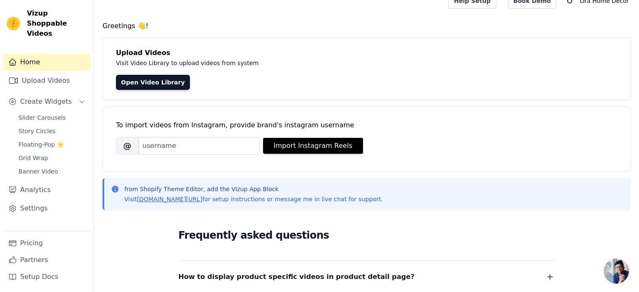
scroll to position [13, 0]
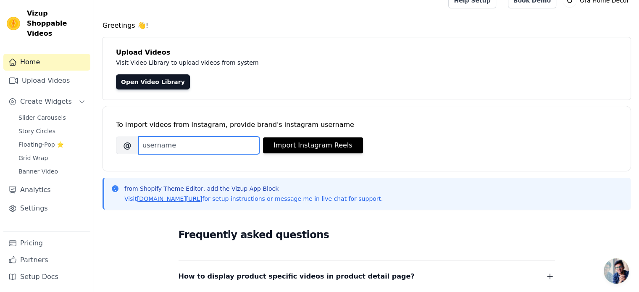
click at [209, 146] on input "Brand's Instagram Username" at bounding box center [199, 145] width 121 height 18
paste input "ora.homedecor/"
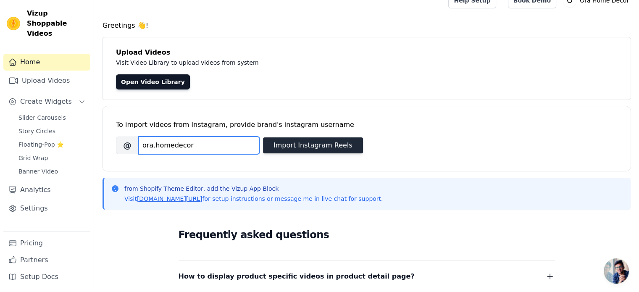
type input "ora.homedecor"
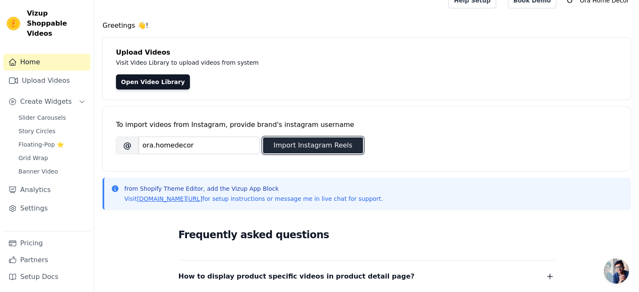
click at [316, 147] on button "Import Instagram Reels" at bounding box center [313, 145] width 100 height 16
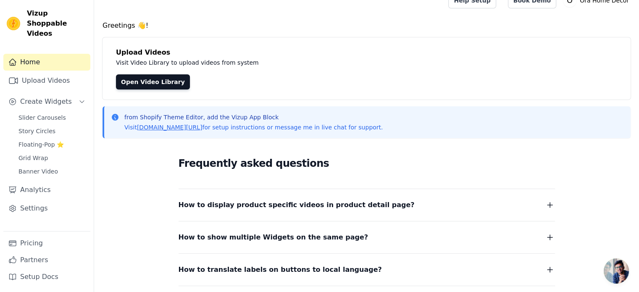
scroll to position [0, 0]
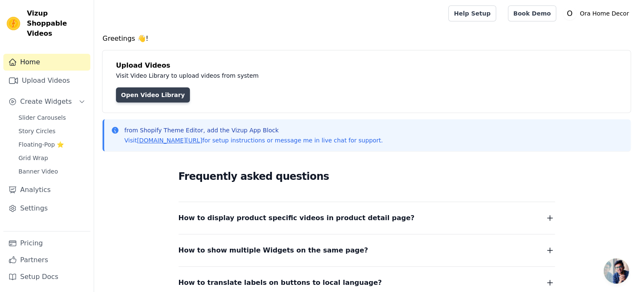
click at [168, 96] on link "Open Video Library" at bounding box center [153, 94] width 74 height 15
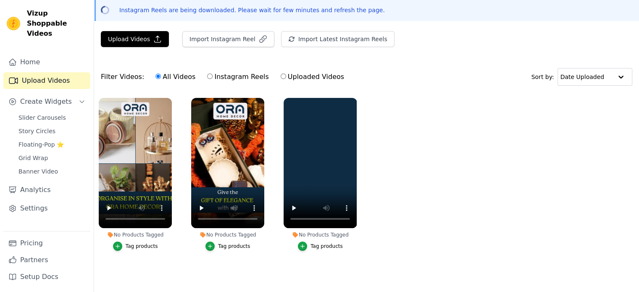
scroll to position [39, 0]
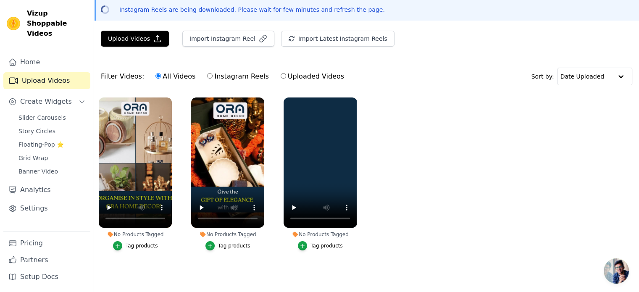
click at [136, 242] on div "Tag products" at bounding box center [142, 245] width 32 height 7
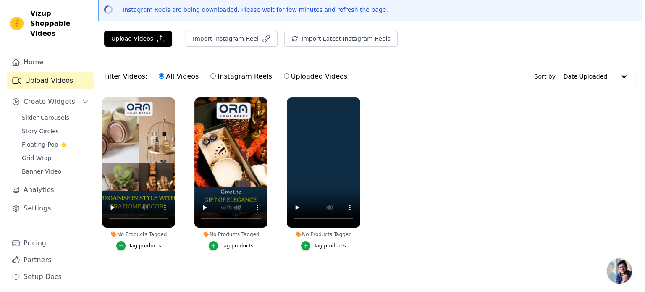
scroll to position [0, 0]
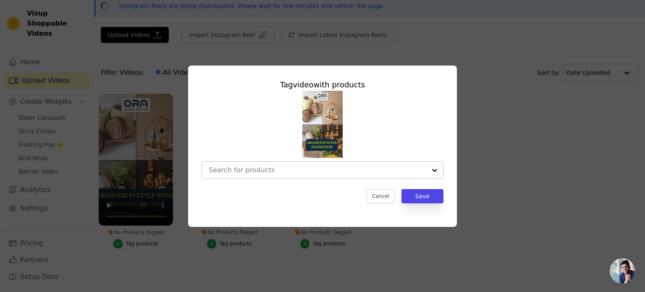
click at [268, 171] on input "No Products Tagged Tag video with products Cancel Save Tag products" at bounding box center [317, 170] width 217 height 8
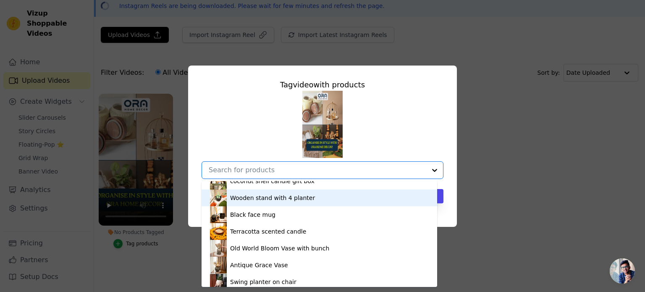
scroll to position [1214, 0]
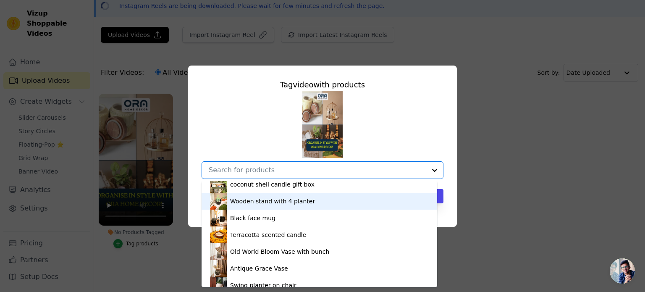
click at [284, 201] on div "Wooden stand with 4 planter" at bounding box center [272, 201] width 85 height 8
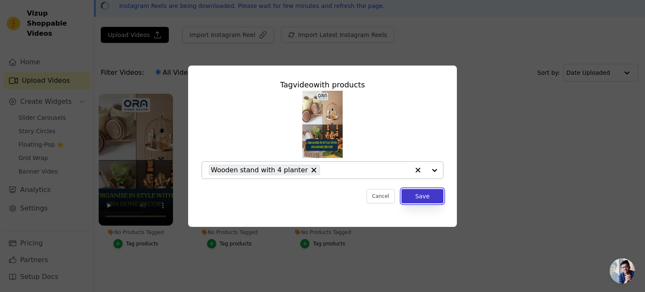
click at [415, 195] on button "Save" at bounding box center [422, 196] width 42 height 14
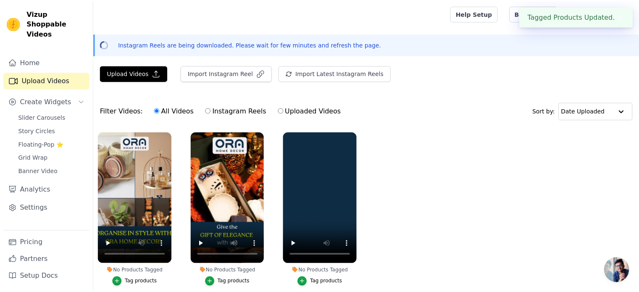
scroll to position [39, 0]
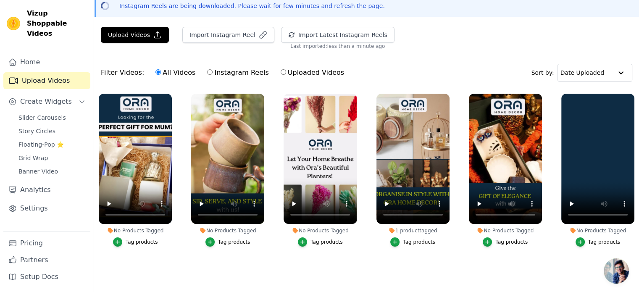
click at [129, 241] on div "Tag products" at bounding box center [142, 241] width 32 height 7
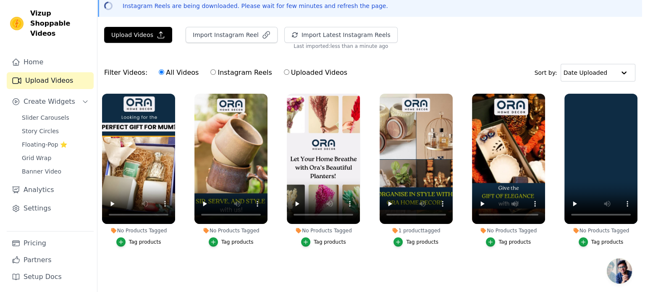
scroll to position [0, 0]
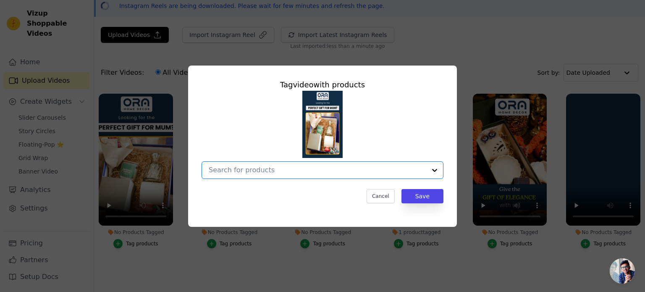
click at [266, 168] on input "No Products Tagged Tag video with products Option undefined, selected. Select i…" at bounding box center [317, 170] width 217 height 8
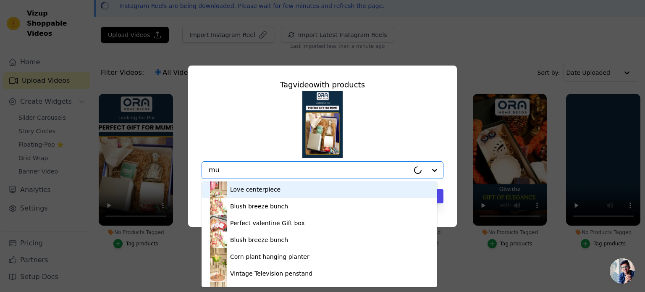
type input "mum"
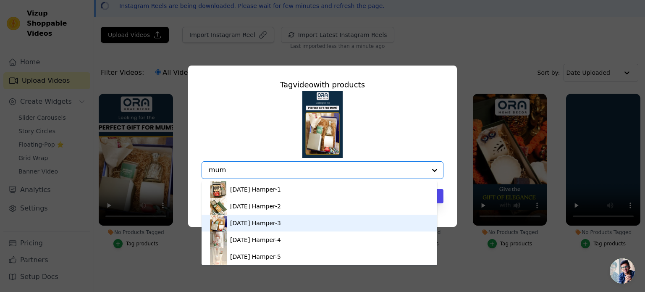
click at [271, 222] on div "Mother's Day Hamper-3" at bounding box center [255, 223] width 51 height 8
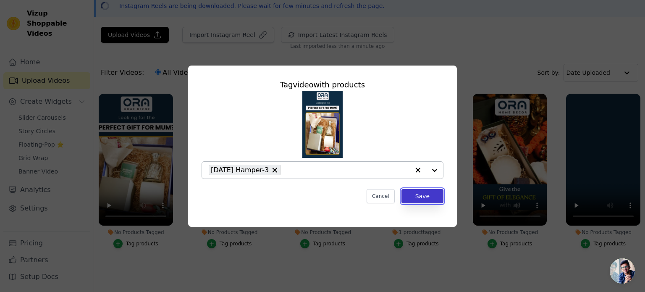
click at [423, 192] on button "Save" at bounding box center [422, 196] width 42 height 14
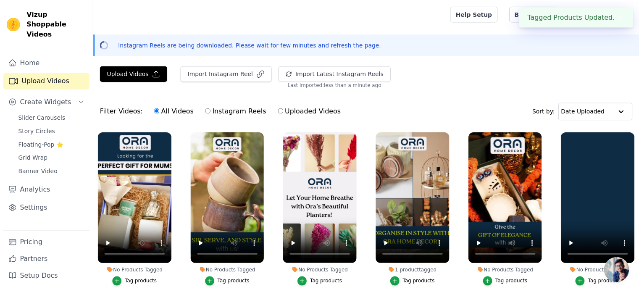
scroll to position [39, 0]
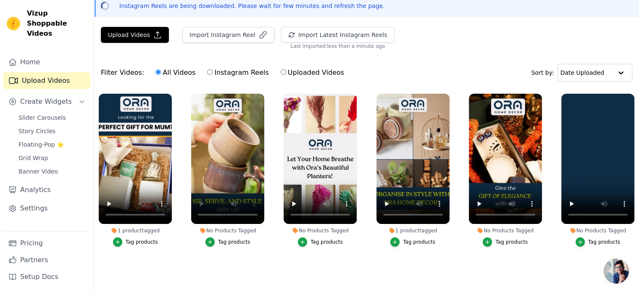
click at [231, 241] on div "Tag products" at bounding box center [234, 241] width 32 height 7
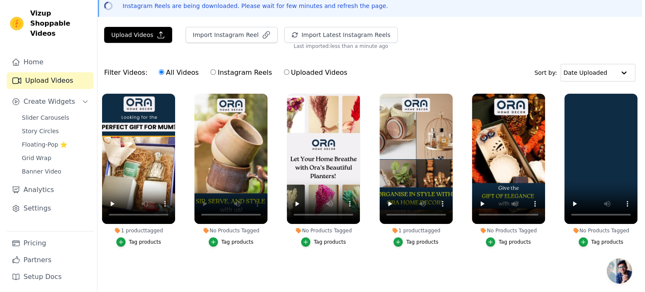
scroll to position [0, 0]
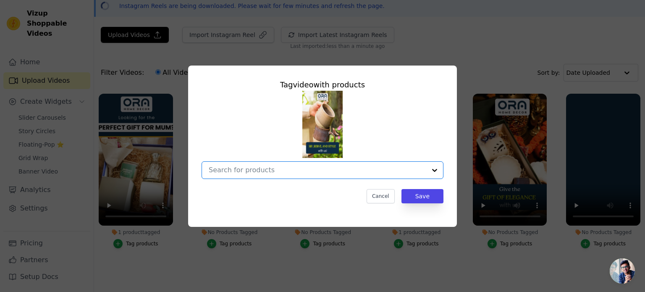
click at [280, 167] on input "No Products Tagged Tag video with products Option undefined, selected. Select i…" at bounding box center [317, 170] width 217 height 8
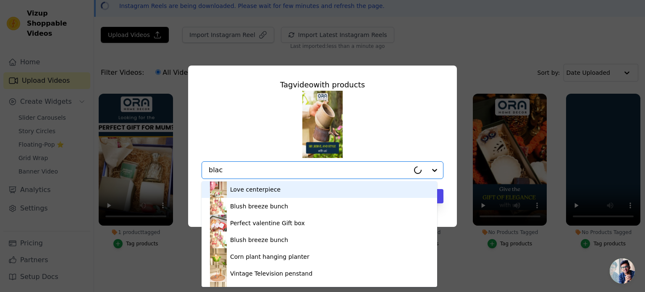
type input "black"
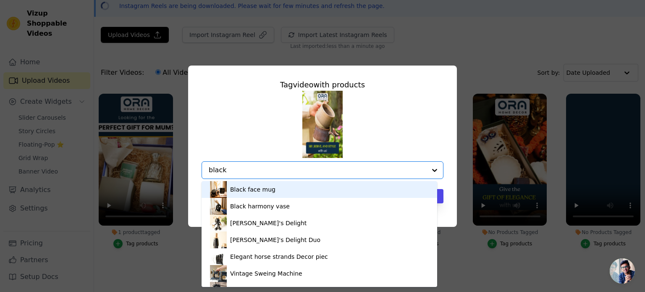
click at [274, 193] on div "Black face mug" at bounding box center [319, 189] width 219 height 17
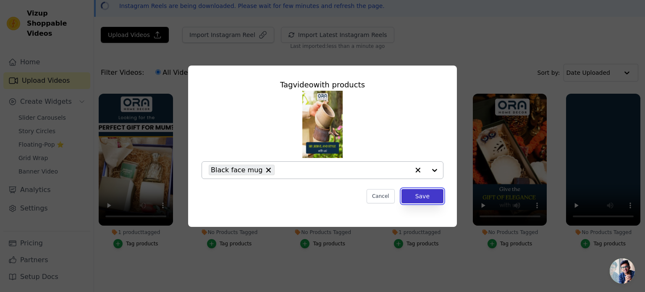
click at [417, 197] on button "Save" at bounding box center [422, 196] width 42 height 14
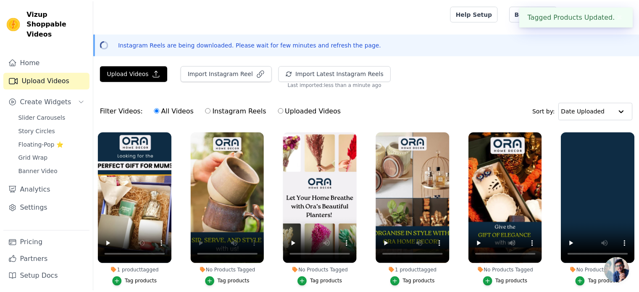
scroll to position [39, 0]
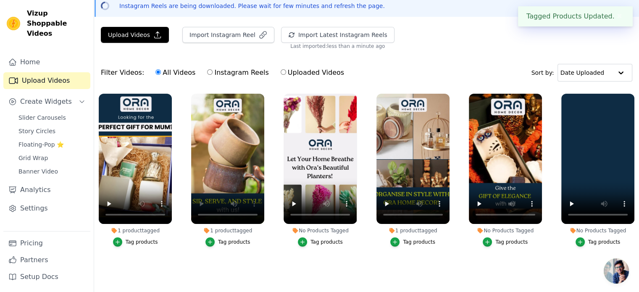
click at [322, 243] on div "Tag products" at bounding box center [326, 241] width 32 height 7
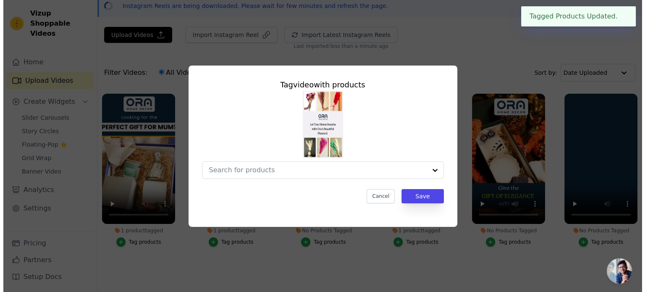
scroll to position [0, 0]
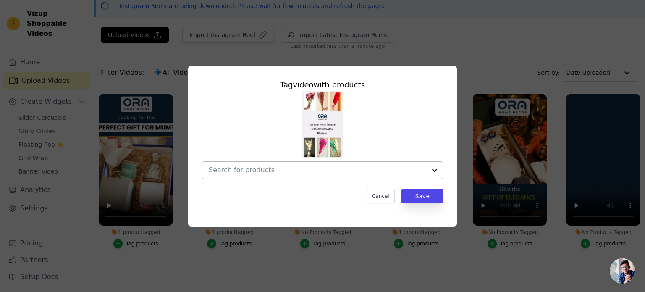
click at [322, 167] on input "No Products Tagged Tag video with products Cancel Save Tag products" at bounding box center [317, 170] width 217 height 8
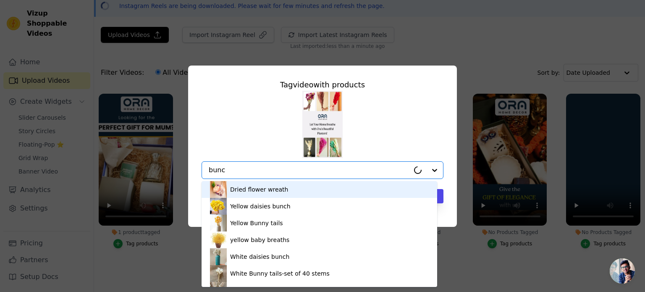
type input "bunch"
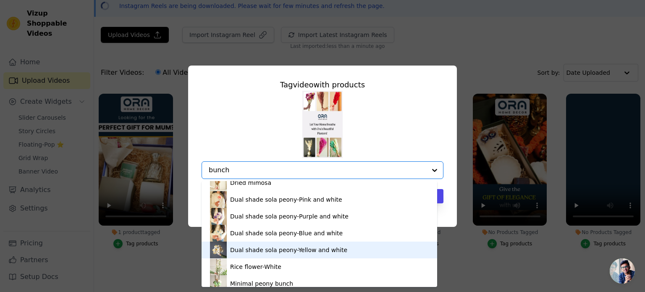
scroll to position [317, 0]
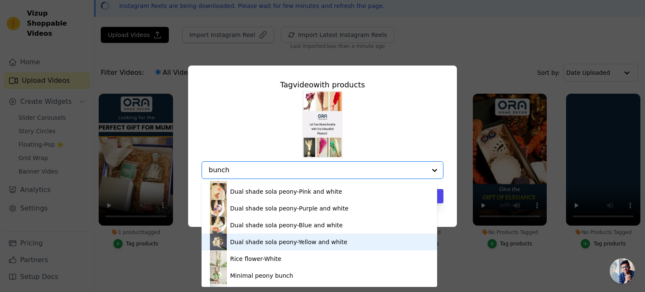
click at [280, 238] on div "Dual shade sola peony-Yellow and white" at bounding box center [288, 242] width 117 height 8
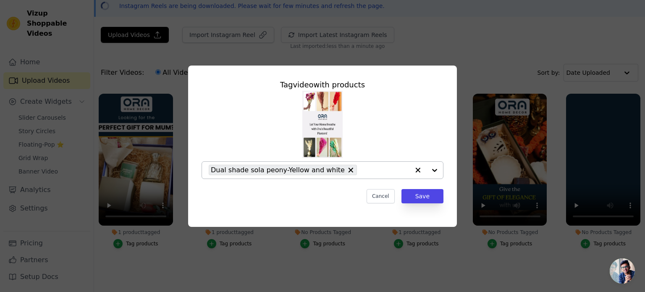
click at [361, 169] on input "No Products Tagged Tag video with products Dual shade sola peony-Yellow and whi…" at bounding box center [385, 170] width 48 height 8
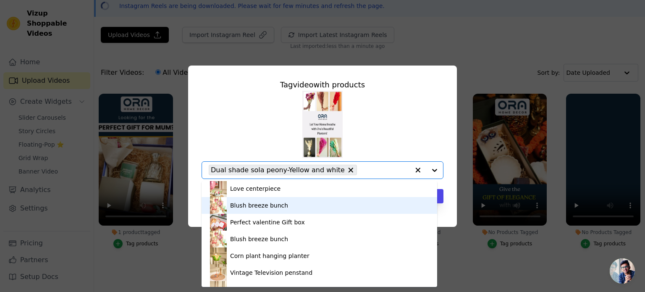
scroll to position [0, 0]
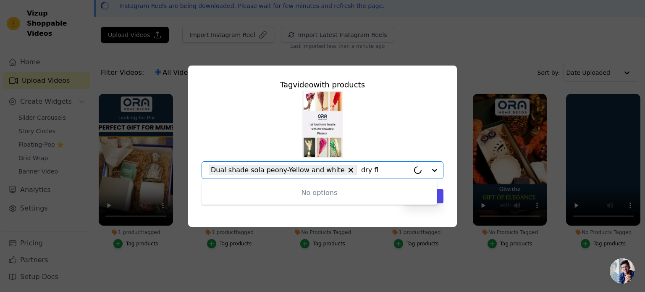
type input "dry flo"
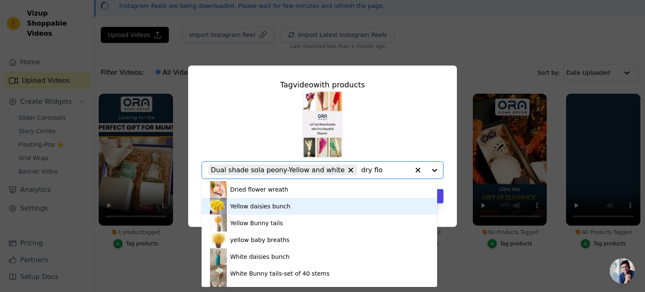
click at [271, 207] on div "Yellow daisies bunch" at bounding box center [260, 206] width 60 height 8
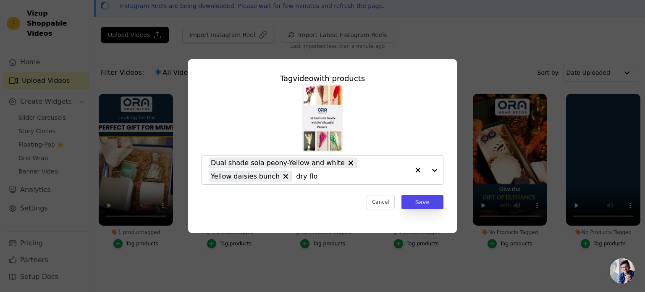
type input "dry flow"
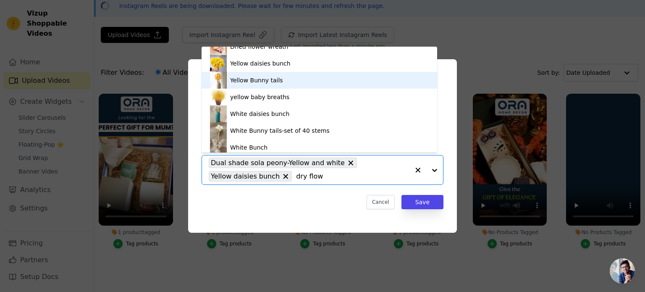
scroll to position [10, 0]
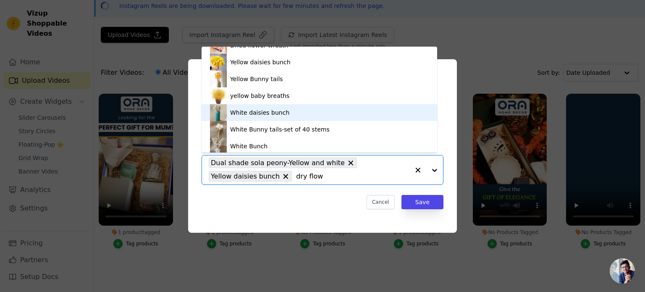
click at [286, 107] on div "White daisies bunch" at bounding box center [319, 112] width 219 height 17
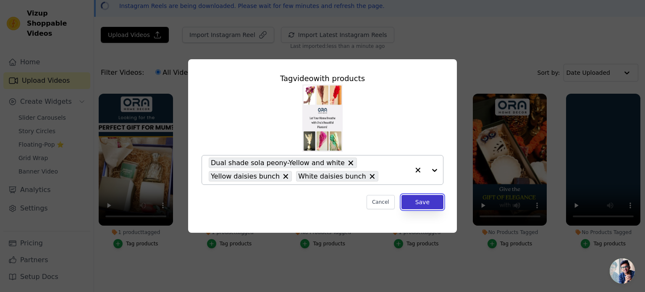
click at [416, 198] on button "Save" at bounding box center [422, 202] width 42 height 14
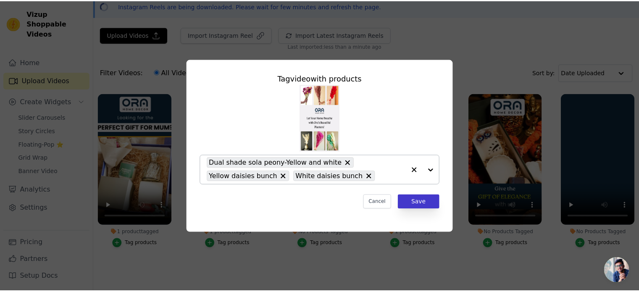
scroll to position [39, 0]
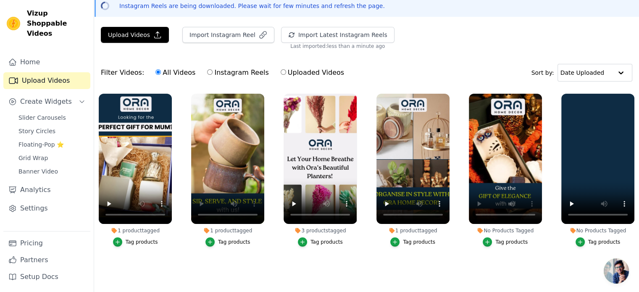
click at [507, 242] on div "Tag products" at bounding box center [511, 241] width 32 height 7
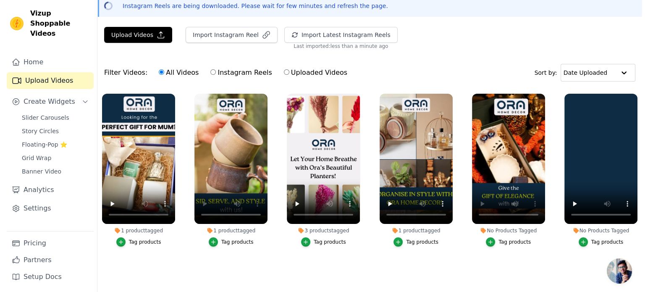
scroll to position [0, 0]
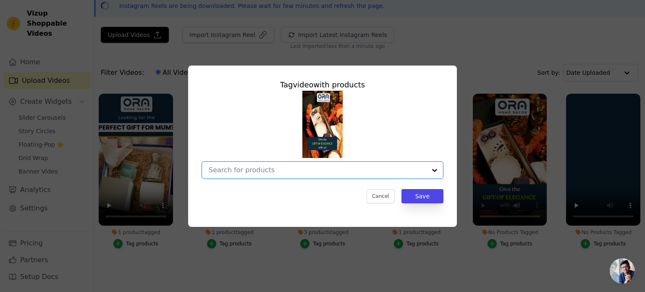
click at [315, 172] on input "No Products Tagged Tag video with products Option undefined, selected. Select i…" at bounding box center [317, 170] width 217 height 8
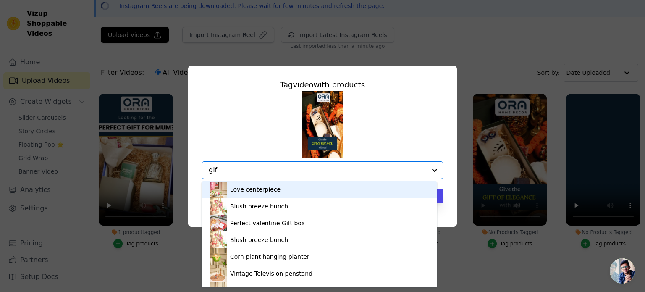
type input "gift"
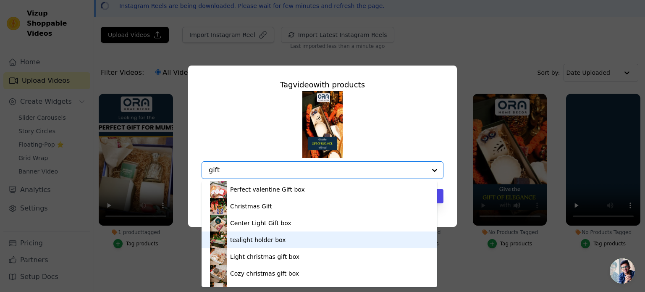
click at [296, 239] on div "tealight holder box" at bounding box center [319, 239] width 219 height 17
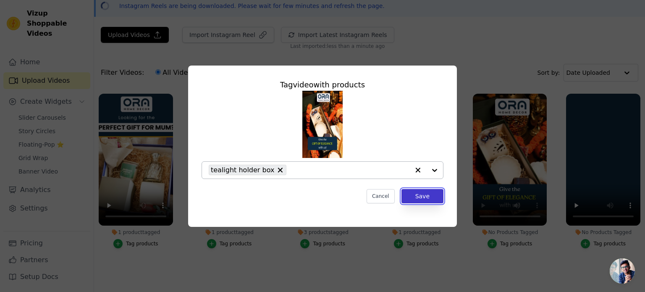
click at [418, 194] on button "Save" at bounding box center [422, 196] width 42 height 14
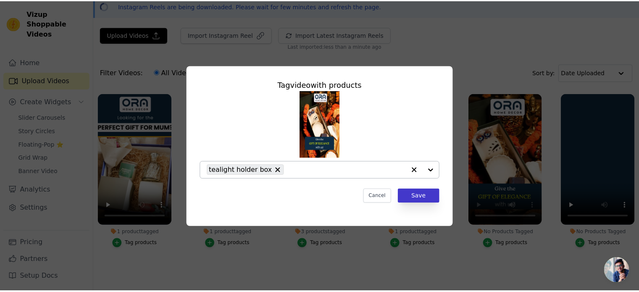
scroll to position [39, 0]
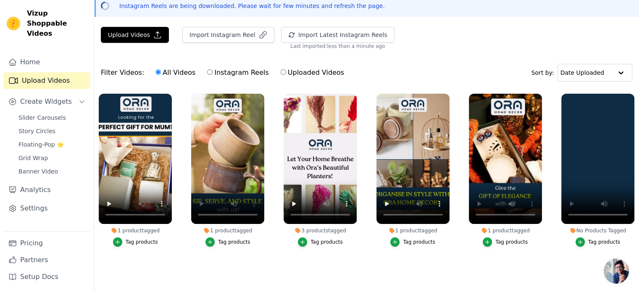
click at [598, 241] on div "Tag products" at bounding box center [604, 241] width 32 height 7
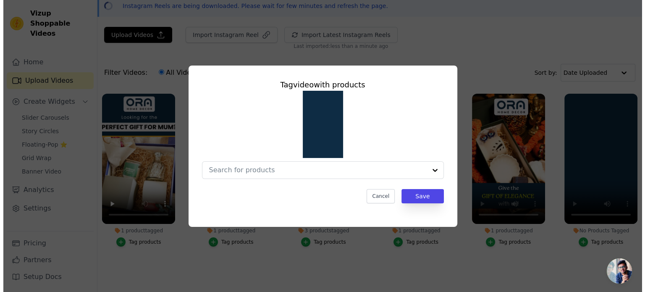
scroll to position [0, 0]
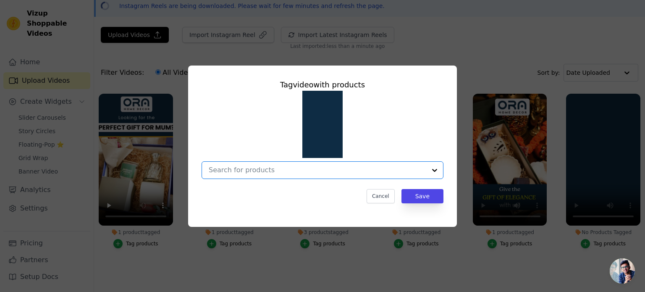
click at [300, 166] on input "No Products Tagged Tag video with products Option undefined, selected. Select i…" at bounding box center [317, 170] width 217 height 8
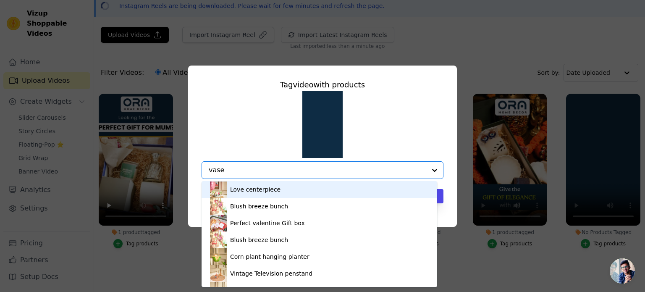
type input "vases"
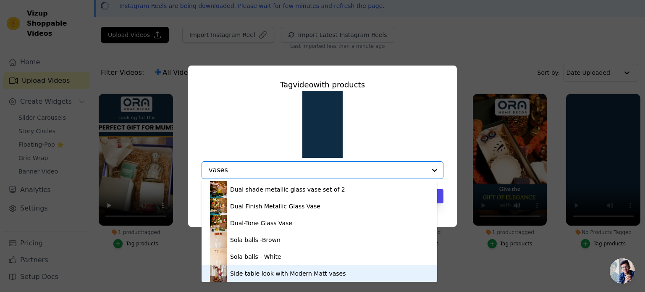
click at [304, 273] on div "Side table look with Modern Matt vases" at bounding box center [288, 273] width 116 height 8
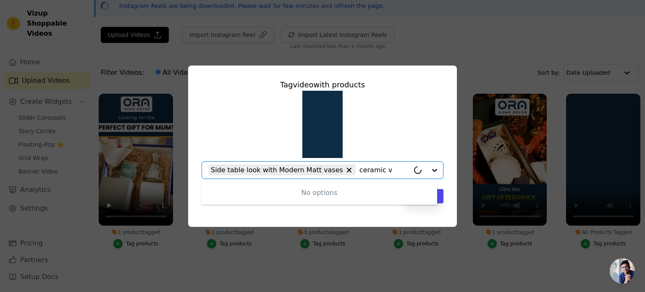
type input "ceramic"
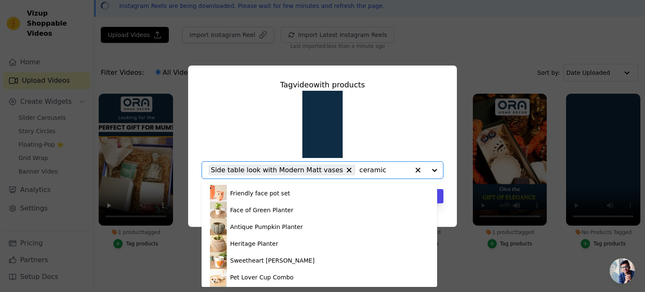
scroll to position [468, 0]
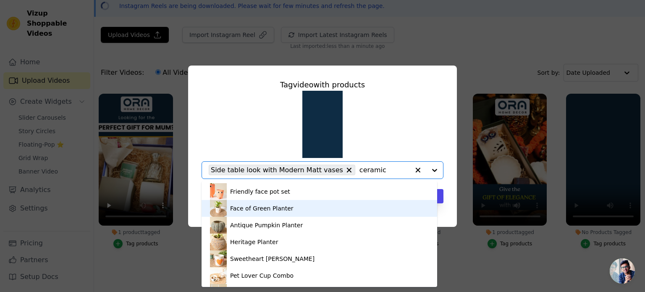
click at [274, 209] on div "Face of Green Planter" at bounding box center [261, 208] width 63 height 8
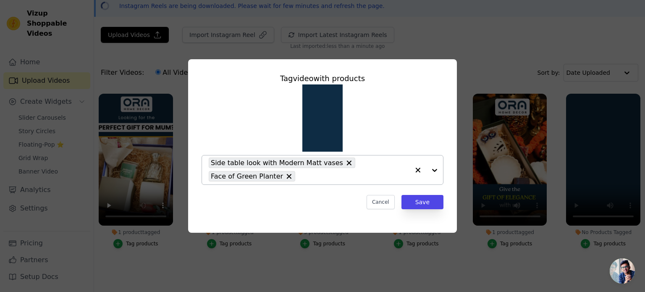
drag, startPoint x: 414, startPoint y: 198, endPoint x: 289, endPoint y: 178, distance: 125.9
click at [289, 178] on div "Tag video with products Side table look with Modern Matt vases Face of Green Pl…" at bounding box center [322, 141] width 255 height 150
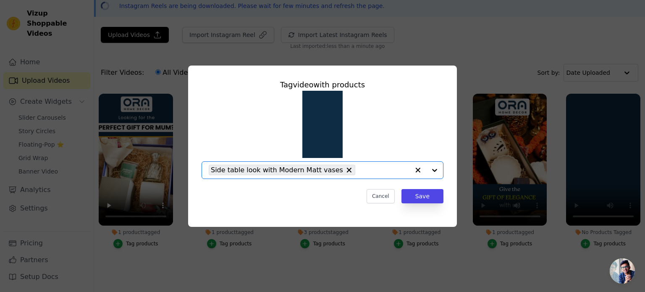
click at [365, 172] on input "No Products Tagged Tag video with products Option Side table look with Modern M…" at bounding box center [384, 170] width 50 height 8
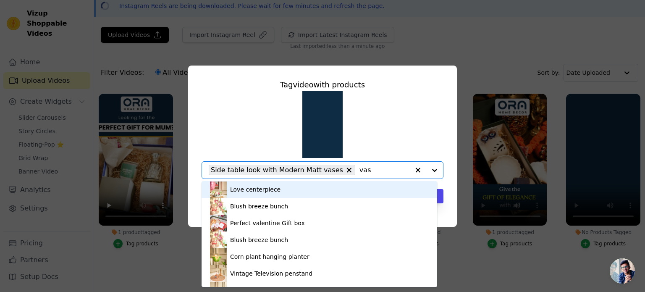
type input "vase"
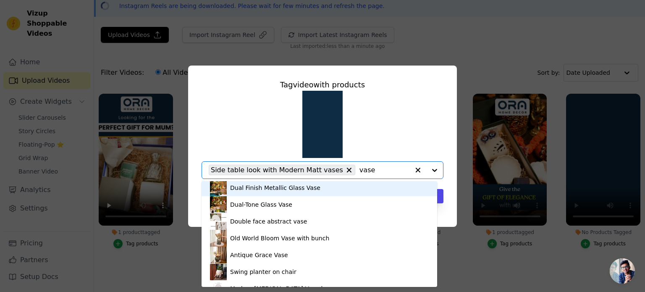
scroll to position [104, 0]
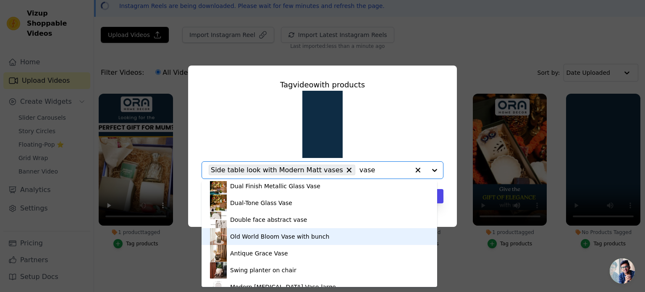
click at [322, 233] on div "Old World Bloom Vase with bunch" at bounding box center [319, 236] width 219 height 17
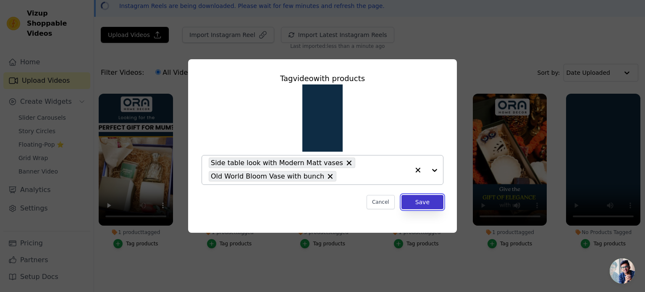
click at [434, 203] on button "Save" at bounding box center [422, 202] width 42 height 14
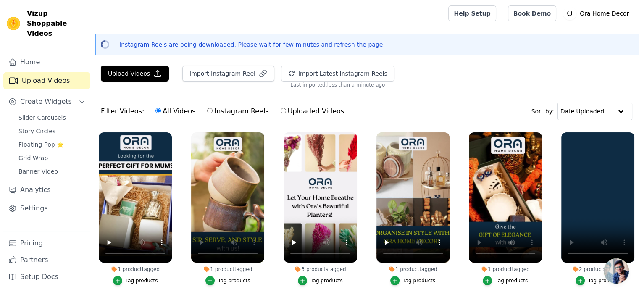
scroll to position [52, 0]
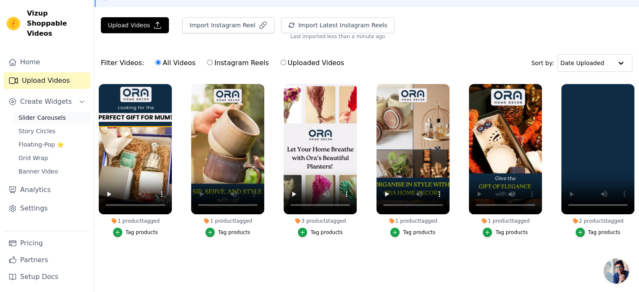
click at [55, 113] on span "Slider Carousels" at bounding box center [41, 117] width 47 height 8
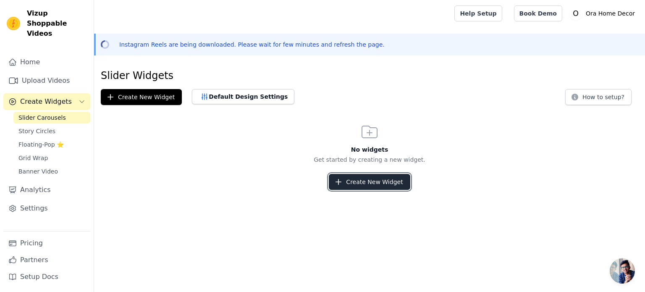
click at [361, 181] on button "Create New Widget" at bounding box center [369, 182] width 81 height 16
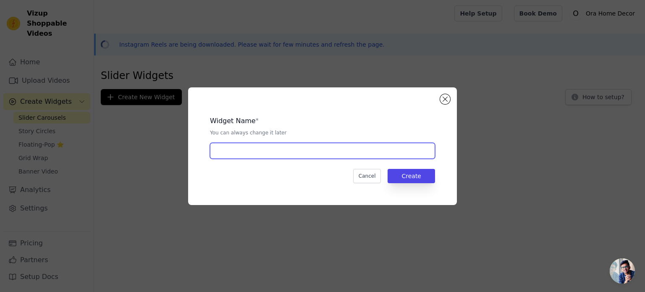
click at [282, 147] on input "text" at bounding box center [322, 151] width 225 height 16
type input "Homepageslider"
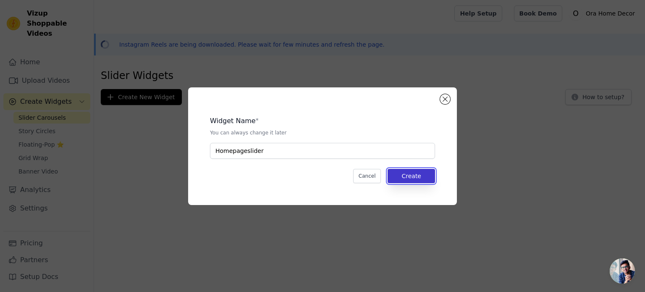
click at [400, 172] on button "Create" at bounding box center [410, 176] width 47 height 14
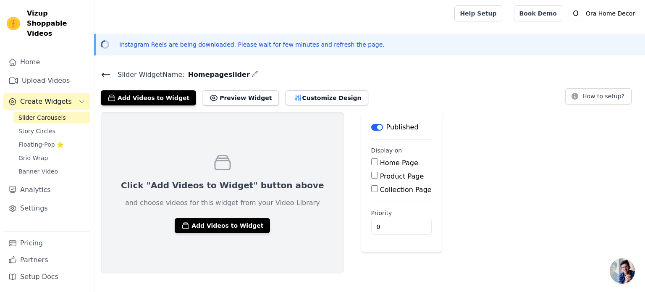
click at [371, 161] on input "Home Page" at bounding box center [374, 161] width 7 height 7
checkbox input "true"
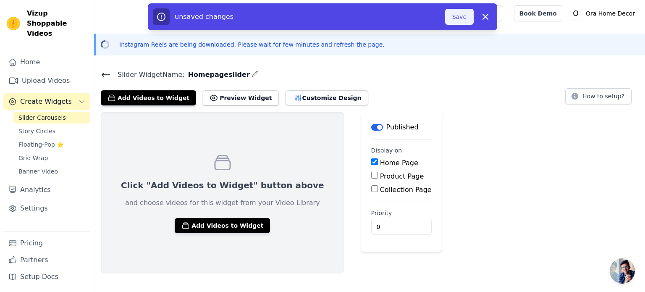
click at [460, 18] on button "Save" at bounding box center [459, 17] width 29 height 16
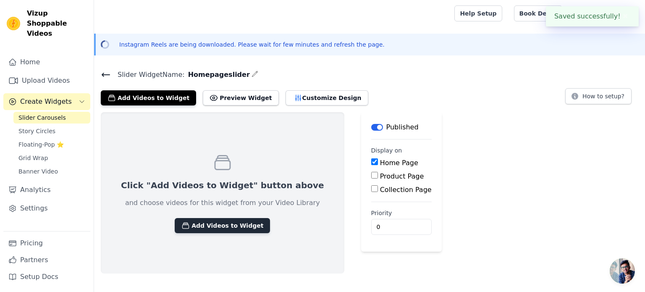
click at [215, 223] on button "Add Videos to Widget" at bounding box center [222, 225] width 95 height 15
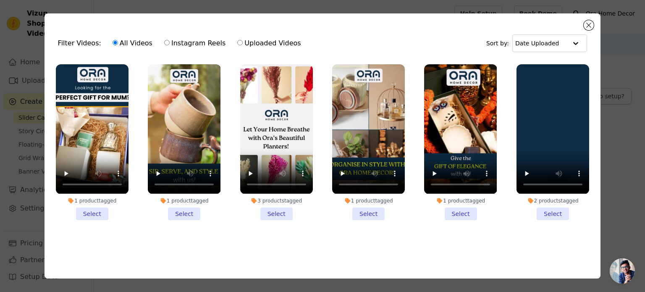
click at [80, 208] on li "1 product tagged Select" at bounding box center [92, 141] width 73 height 155
click at [0, 0] on input "1 product tagged Select" at bounding box center [0, 0] width 0 height 0
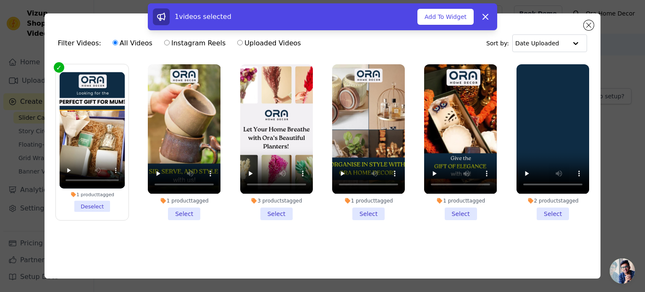
click at [183, 209] on li "1 product tagged Select" at bounding box center [184, 141] width 73 height 155
click at [0, 0] on input "1 product tagged Select" at bounding box center [0, 0] width 0 height 0
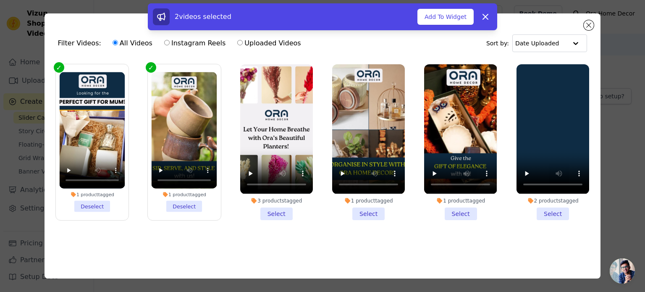
click at [275, 208] on li "3 products tagged Select" at bounding box center [276, 141] width 73 height 155
click at [0, 0] on input "3 products tagged Select" at bounding box center [0, 0] width 0 height 0
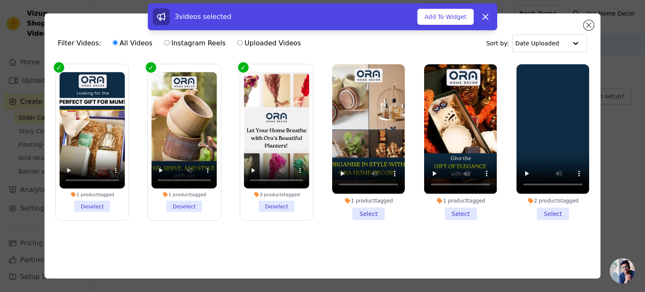
click at [361, 210] on li "1 product tagged Select" at bounding box center [368, 141] width 73 height 155
click at [0, 0] on input "1 product tagged Select" at bounding box center [0, 0] width 0 height 0
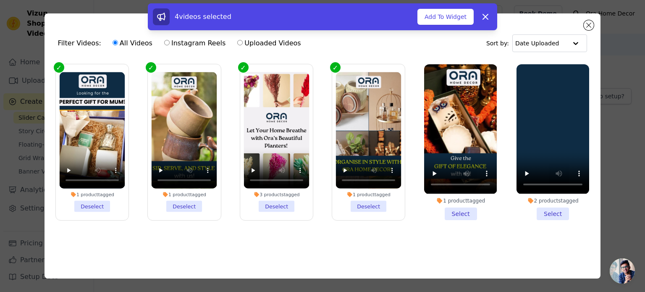
click at [450, 212] on li "1 product tagged Select" at bounding box center [460, 141] width 73 height 155
click at [0, 0] on input "1 product tagged Select" at bounding box center [0, 0] width 0 height 0
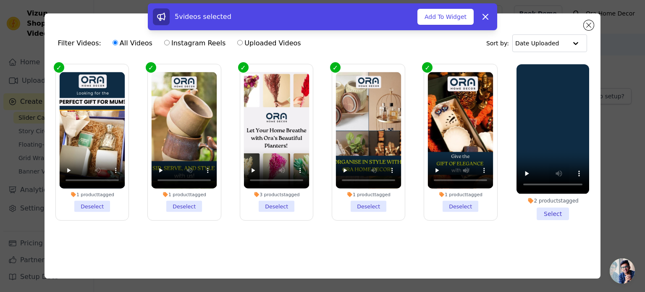
click at [542, 211] on li "2 products tagged Select" at bounding box center [552, 141] width 73 height 155
click at [0, 0] on input "2 products tagged Select" at bounding box center [0, 0] width 0 height 0
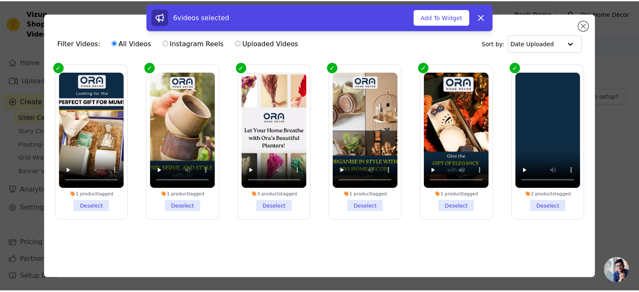
scroll to position [2, 0]
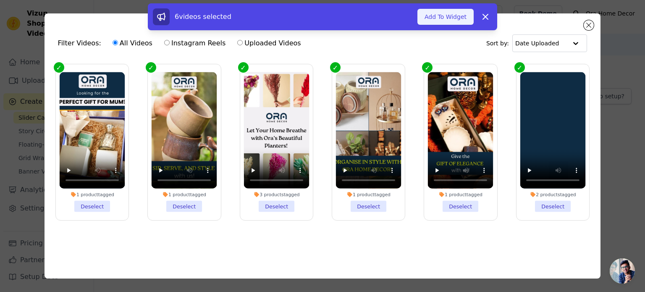
click at [450, 20] on button "Add To Widget" at bounding box center [445, 17] width 56 height 16
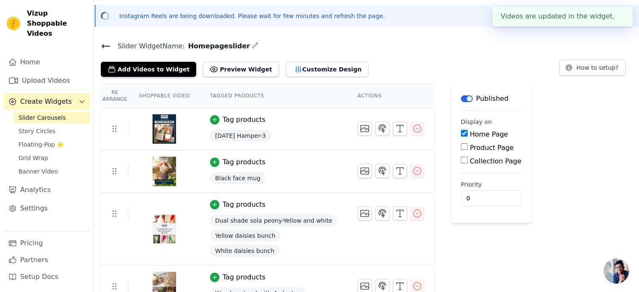
scroll to position [37, 0]
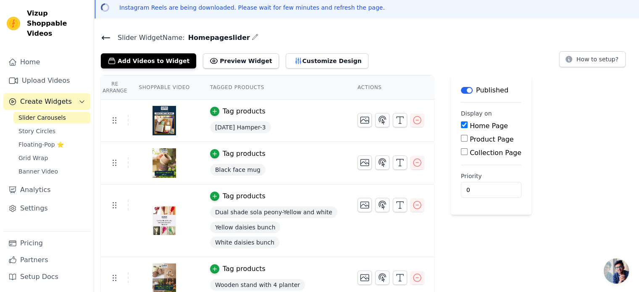
click at [461, 135] on input "Product Page" at bounding box center [464, 138] width 7 height 7
checkbox input "true"
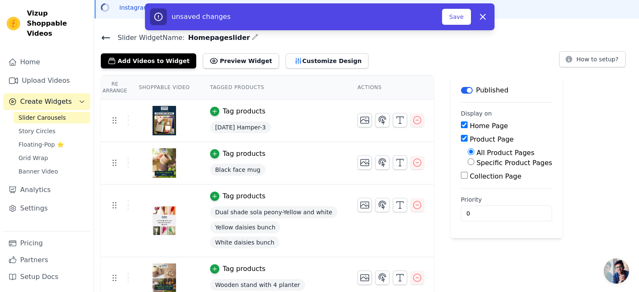
click at [461, 173] on input "Collection Page" at bounding box center [464, 175] width 7 height 7
checkbox input "true"
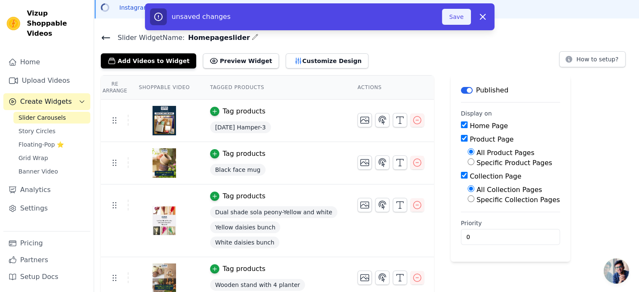
click at [457, 18] on button "Save" at bounding box center [456, 17] width 29 height 16
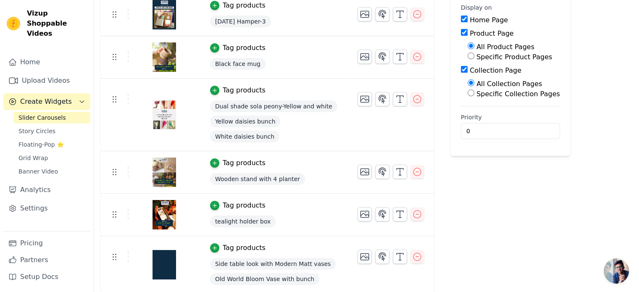
scroll to position [0, 0]
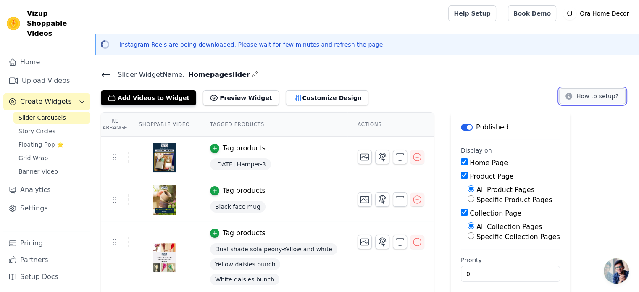
click at [605, 92] on button "How to setup?" at bounding box center [592, 96] width 66 height 16
click at [306, 99] on button "Customize Design" at bounding box center [326, 97] width 83 height 15
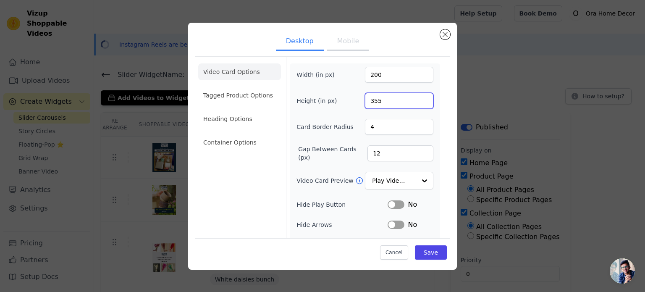
click at [399, 100] on input "355" at bounding box center [399, 101] width 68 height 16
click at [306, 197] on div "Width (in px) 200 Height (in px) 400 Card Border Radius 4 Gap Between Cards (px…" at bounding box center [364, 192] width 137 height 250
click at [401, 106] on input "400" at bounding box center [399, 101] width 68 height 16
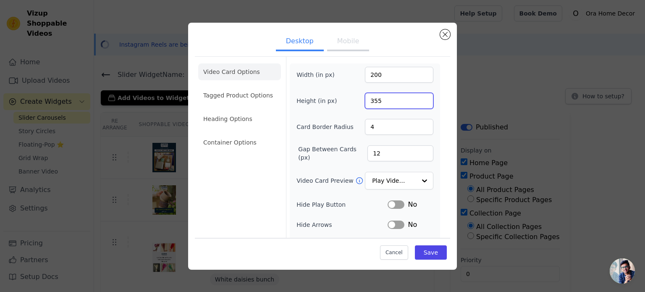
click at [401, 106] on input "355" at bounding box center [399, 101] width 68 height 16
click at [347, 110] on div "Width (in px) 200 Height (in px) 480 Card Border Radius 4 Gap Between Cards (px…" at bounding box center [364, 192] width 137 height 250
click at [374, 100] on input "480" at bounding box center [399, 101] width 68 height 16
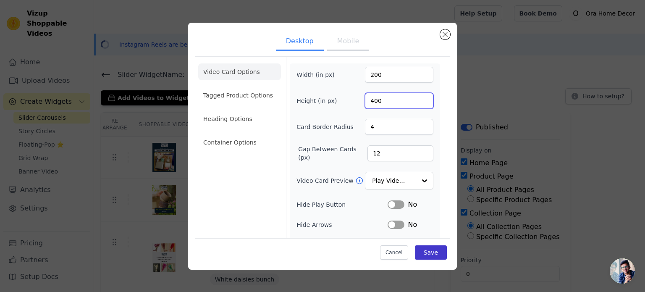
type input "400"
click at [424, 246] on button "Save" at bounding box center [431, 252] width 32 height 14
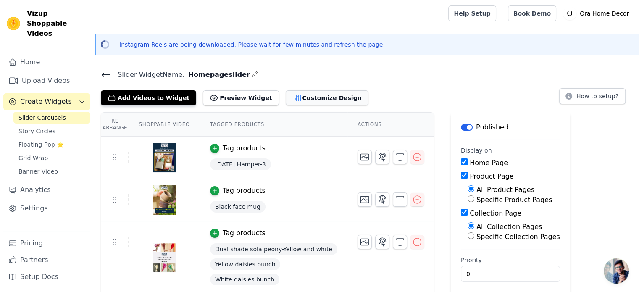
click at [306, 92] on button "Customize Design" at bounding box center [326, 97] width 83 height 15
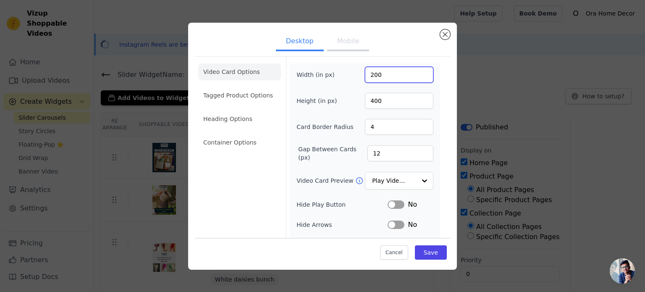
click at [369, 76] on input "200" at bounding box center [399, 75] width 68 height 16
click at [325, 160] on div "Width (in px) 200 Height (in px) 400 Card Border Radius 4 Gap Between Cards (px…" at bounding box center [364, 192] width 137 height 250
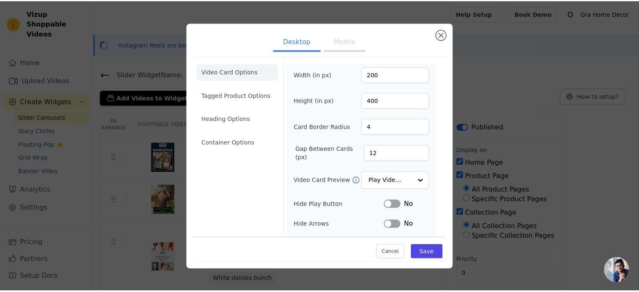
scroll to position [77, 0]
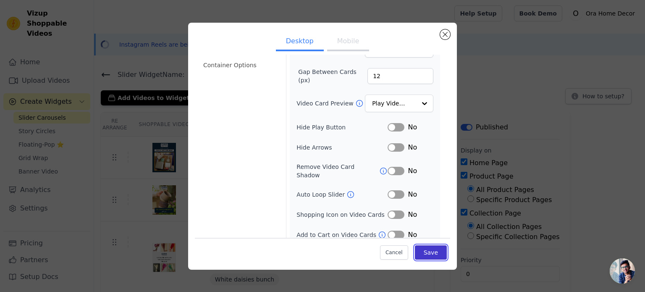
click at [428, 248] on button "Save" at bounding box center [431, 252] width 32 height 14
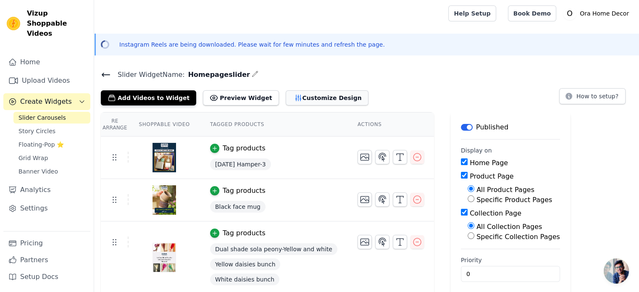
click at [315, 95] on button "Customize Design" at bounding box center [326, 97] width 83 height 15
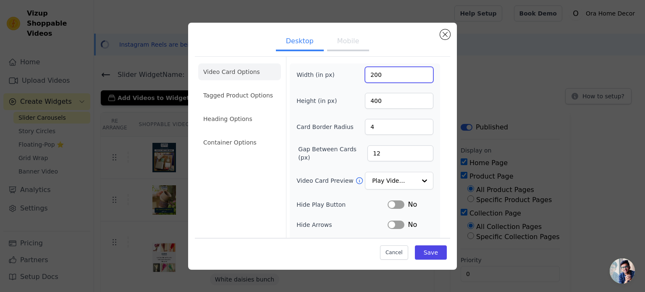
click at [389, 70] on input "200" at bounding box center [399, 75] width 68 height 16
click at [366, 75] on input "200" at bounding box center [399, 75] width 68 height 16
type input "300"
click at [426, 247] on button "Save" at bounding box center [431, 252] width 32 height 14
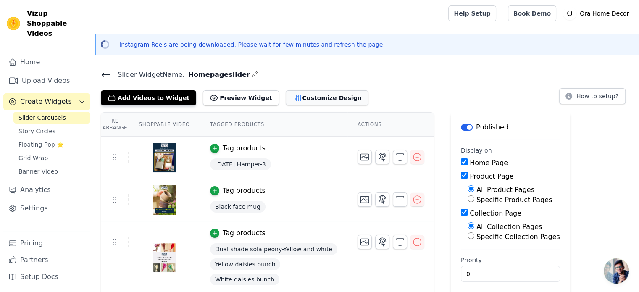
click at [293, 95] on button "Customize Design" at bounding box center [326, 97] width 83 height 15
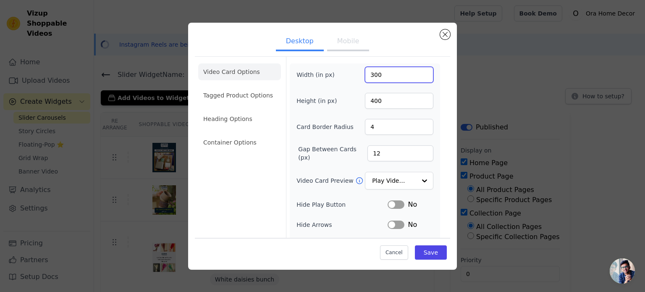
click at [371, 75] on input "300" at bounding box center [399, 75] width 68 height 16
type input "250"
click at [369, 101] on input "400" at bounding box center [399, 101] width 68 height 16
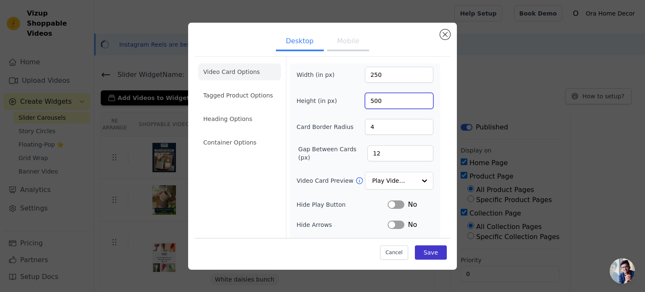
type input "500"
click at [431, 254] on button "Save" at bounding box center [431, 252] width 32 height 14
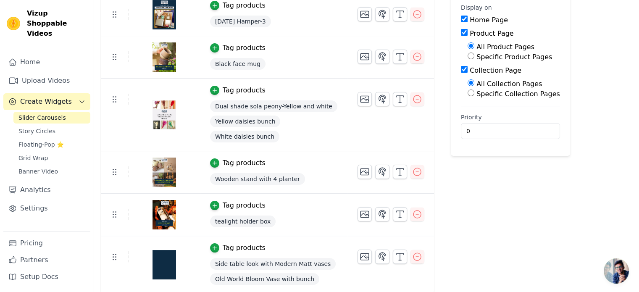
scroll to position [0, 0]
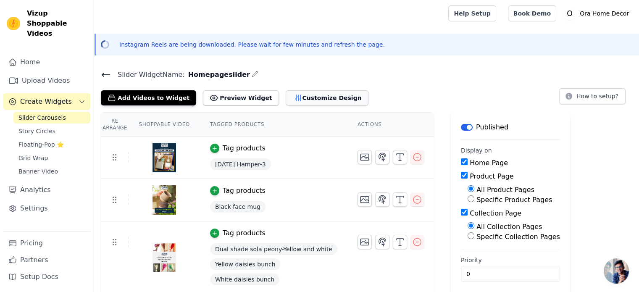
click at [299, 97] on button "Customize Design" at bounding box center [326, 97] width 83 height 15
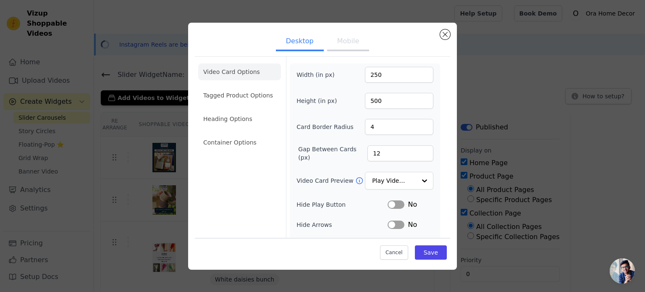
click at [335, 43] on button "Mobile" at bounding box center [348, 42] width 42 height 18
click at [306, 42] on button "Desktop" at bounding box center [300, 42] width 48 height 18
click at [348, 42] on button "Mobile" at bounding box center [348, 42] width 42 height 18
click at [264, 134] on li "Tagged Product Options" at bounding box center [239, 142] width 83 height 17
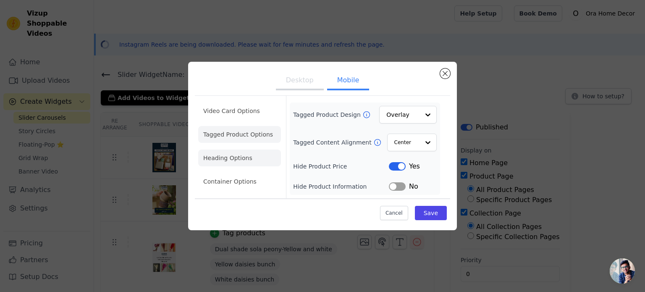
click at [243, 157] on li "Heading Options" at bounding box center [239, 157] width 83 height 17
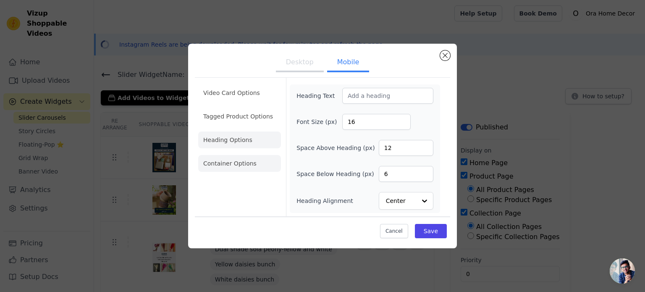
click at [243, 157] on li "Container Options" at bounding box center [239, 163] width 83 height 17
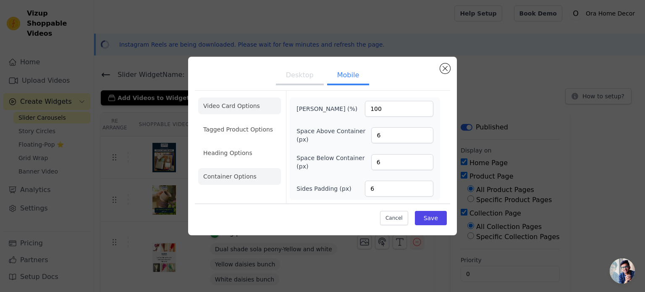
click at [243, 121] on li "Video Card Options" at bounding box center [239, 129] width 83 height 17
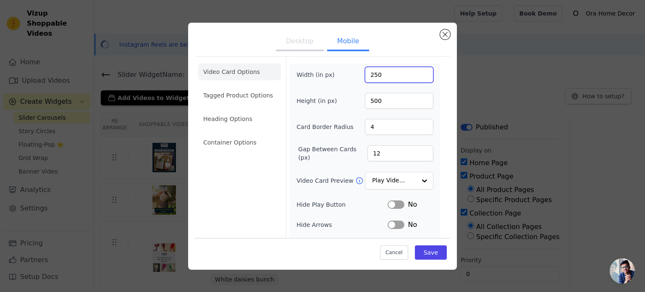
click at [380, 75] on input "250" at bounding box center [399, 75] width 68 height 16
type input "1080"
type input "1920"
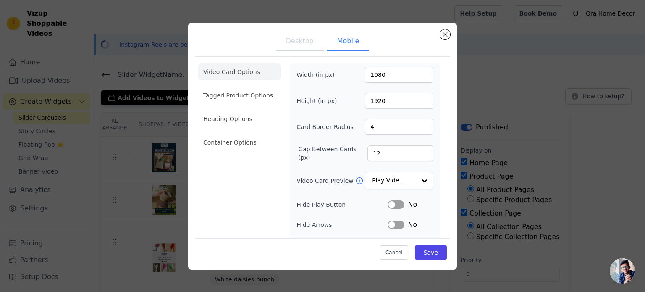
click at [301, 42] on button "Desktop" at bounding box center [300, 42] width 48 height 18
click at [425, 247] on button "Save" at bounding box center [431, 252] width 32 height 14
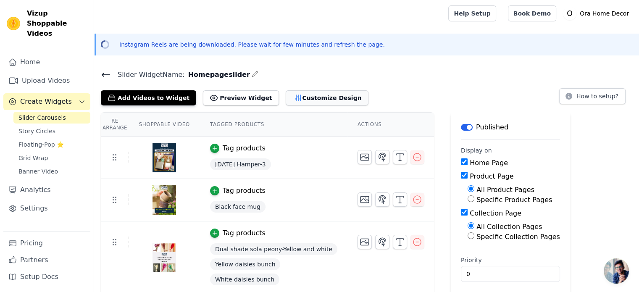
click at [304, 96] on button "Customize Design" at bounding box center [326, 97] width 83 height 15
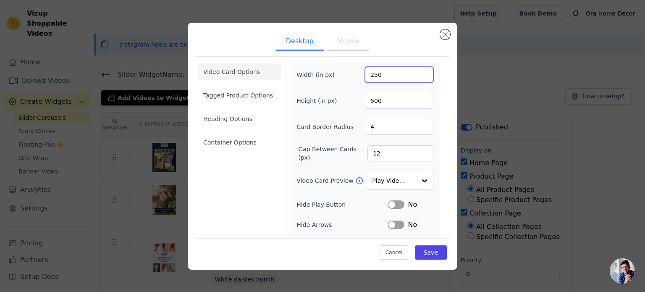
click at [368, 70] on input "250" at bounding box center [399, 75] width 68 height 16
type input "1080"
type input "1920"
click at [428, 252] on button "Save" at bounding box center [431, 252] width 32 height 14
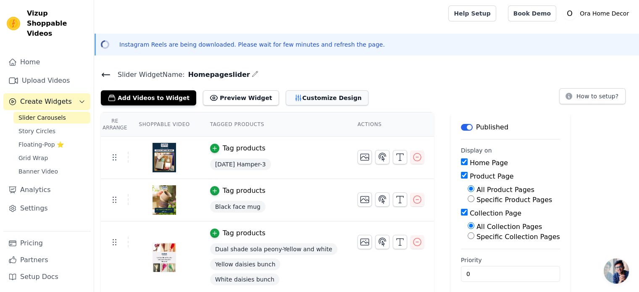
click at [308, 94] on button "Customize Design" at bounding box center [326, 97] width 83 height 15
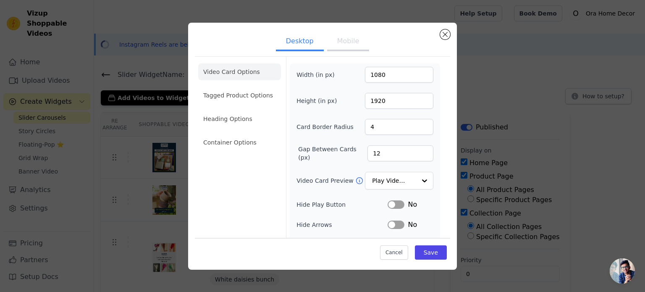
click at [343, 40] on button "Mobile" at bounding box center [348, 42] width 42 height 18
click at [386, 76] on input "1080" at bounding box center [399, 75] width 68 height 16
click at [372, 75] on input "1080" at bounding box center [399, 75] width 68 height 16
type input "200"
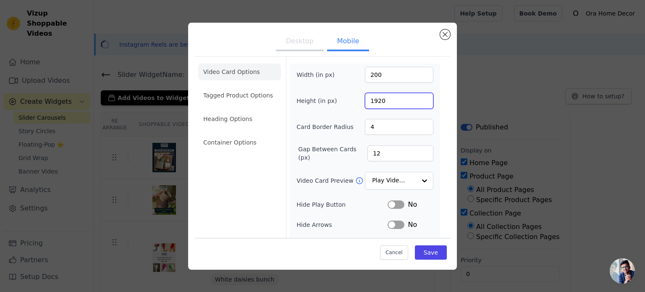
click at [371, 102] on input "1920" at bounding box center [399, 101] width 68 height 16
type input "355"
click at [421, 246] on button "Save" at bounding box center [431, 252] width 32 height 14
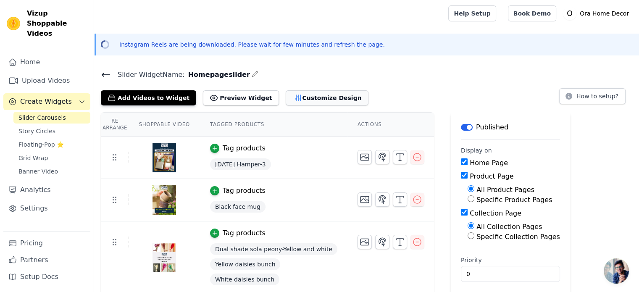
click at [319, 95] on button "Customize Design" at bounding box center [326, 97] width 83 height 15
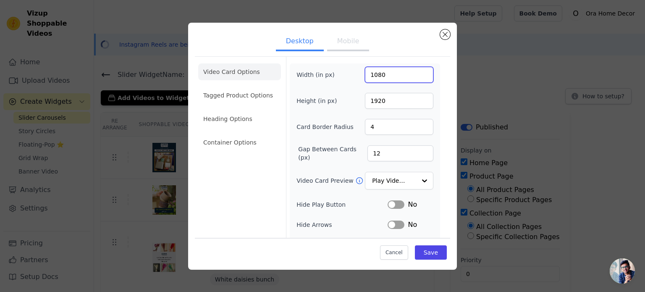
click at [399, 73] on input "1080" at bounding box center [399, 75] width 68 height 16
type input "200"
click at [396, 101] on input "1920" at bounding box center [399, 101] width 68 height 16
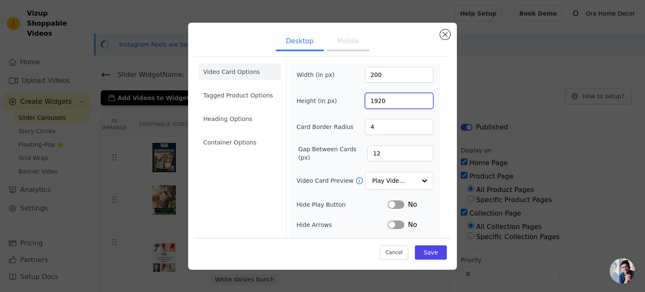
click at [396, 101] on input "1920" at bounding box center [399, 101] width 68 height 16
type input "355"
click at [428, 248] on button "Save" at bounding box center [431, 252] width 32 height 14
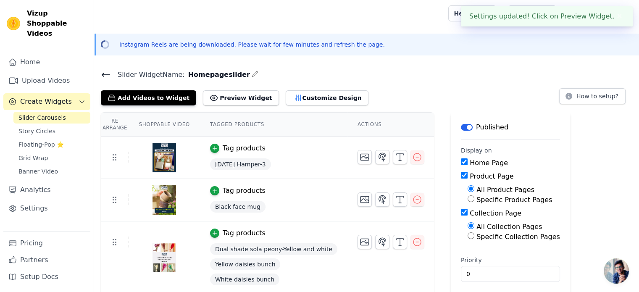
click at [616, 18] on button "✖" at bounding box center [619, 16] width 10 height 10
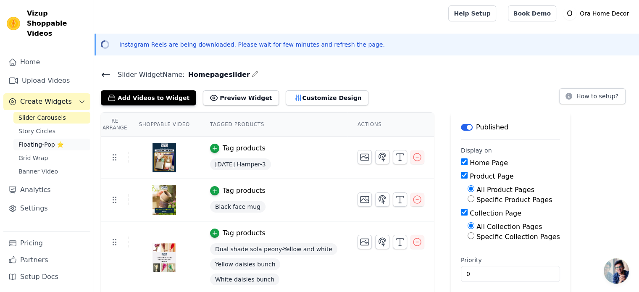
click at [39, 140] on span "Floating-Pop ⭐" at bounding box center [40, 144] width 45 height 8
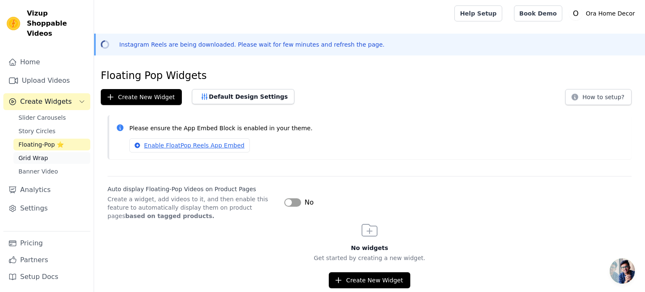
click at [46, 152] on link "Grid Wrap" at bounding box center [51, 158] width 77 height 12
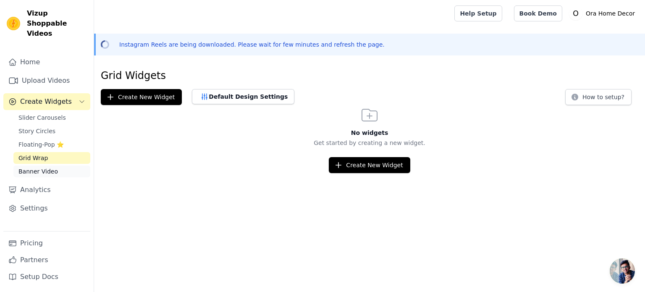
click at [47, 167] on span "Banner Video" at bounding box center [37, 171] width 39 height 8
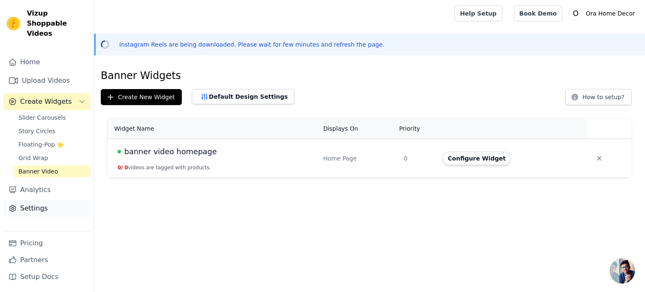
click at [45, 200] on link "Settings" at bounding box center [46, 208] width 87 height 17
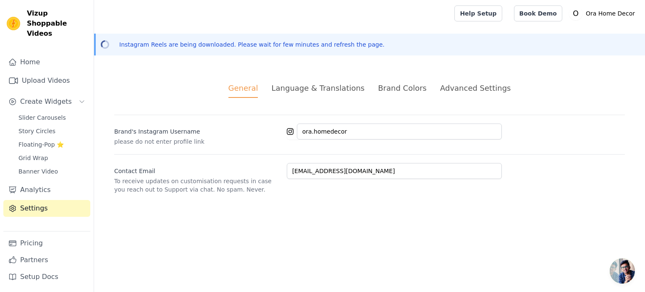
click at [327, 87] on div "Language & Translations" at bounding box center [317, 87] width 93 height 11
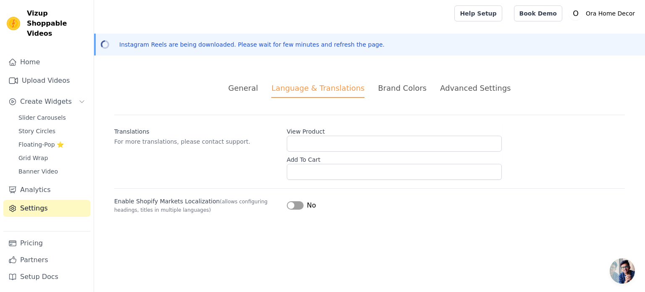
click at [395, 92] on div "Brand Colors" at bounding box center [402, 87] width 49 height 11
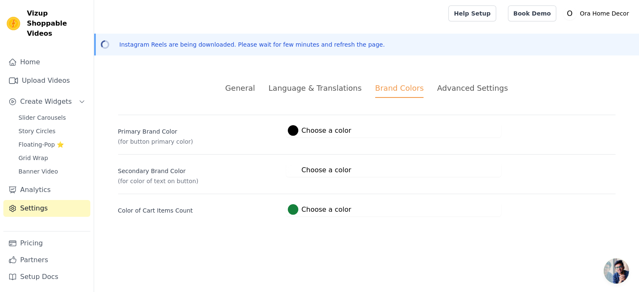
click at [294, 209] on div at bounding box center [293, 209] width 10 height 10
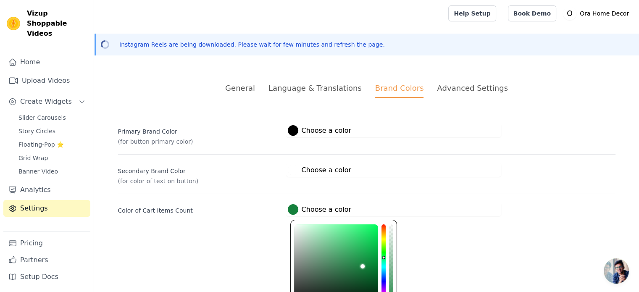
scroll to position [53, 0]
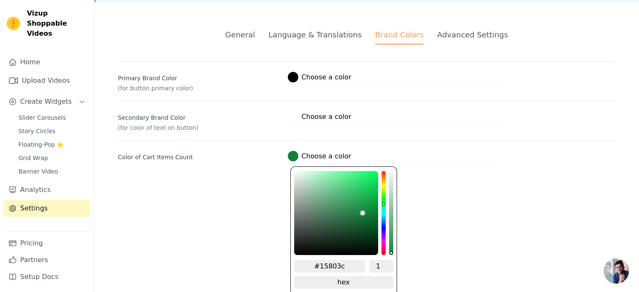
type input "#1c1480"
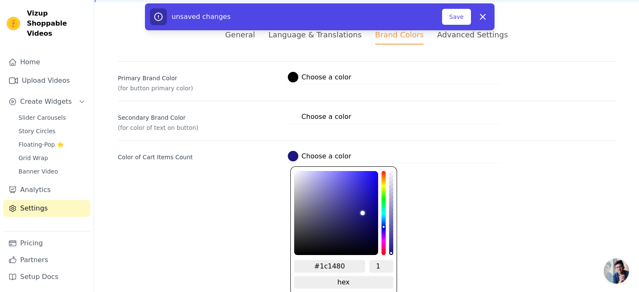
click at [382, 226] on div "hue channel" at bounding box center [383, 213] width 4 height 84
type input "#1c157d"
type input "#1b147b"
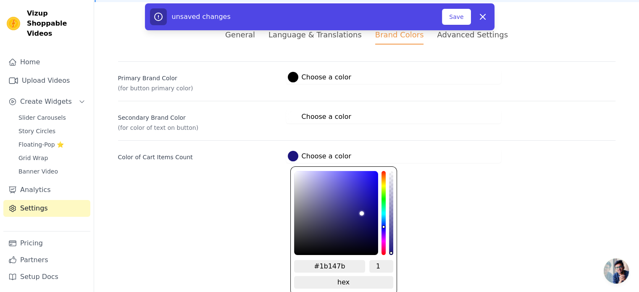
type input "#160f75"
type input "#110b6c"
type input "#0e0863"
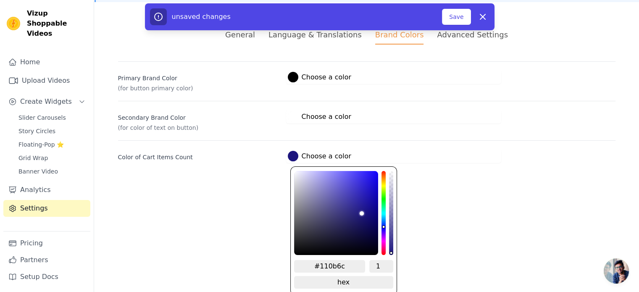
type input "#0e0863"
type input "#0c065e"
type input "#0a0458"
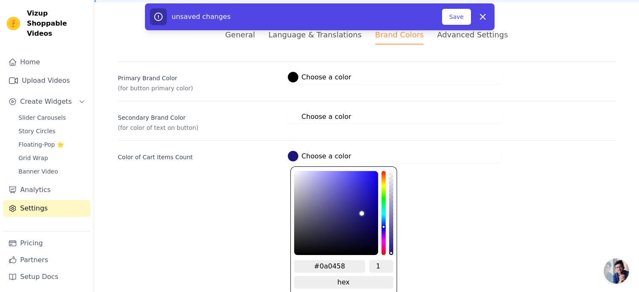
type input "#090356"
type input "#070251"
type input "#06014e"
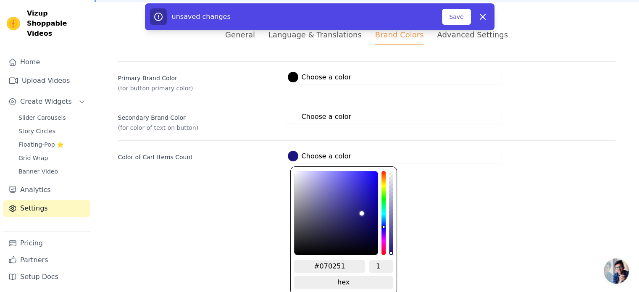
type input "#06014e"
type input "#05004c"
type input "#05004a"
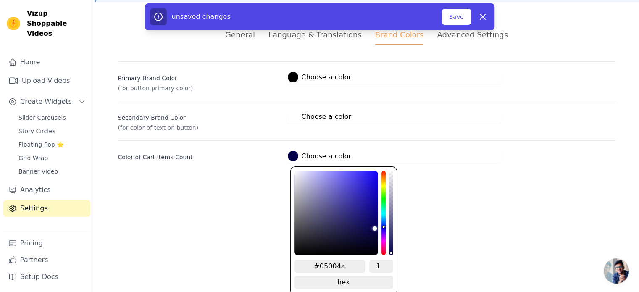
type input "#050049"
type input "#050047"
type input "#050044"
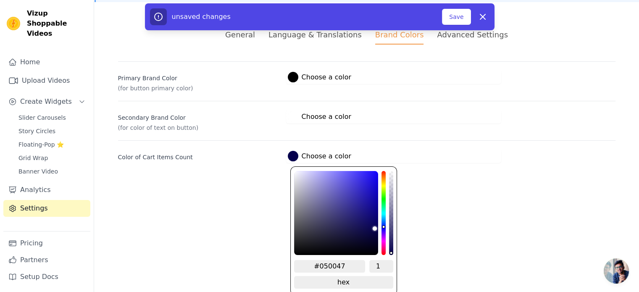
type input "#050044"
type input "#040043"
type input "#040042"
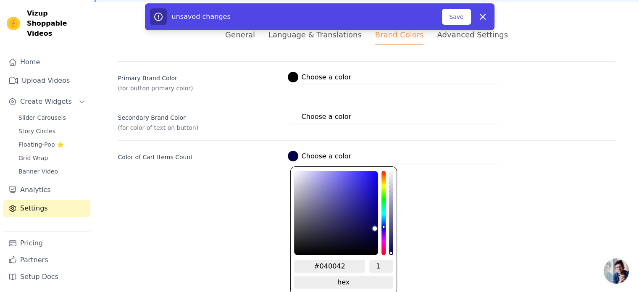
type input "#040040"
type input "#04003f"
type input "#04003c"
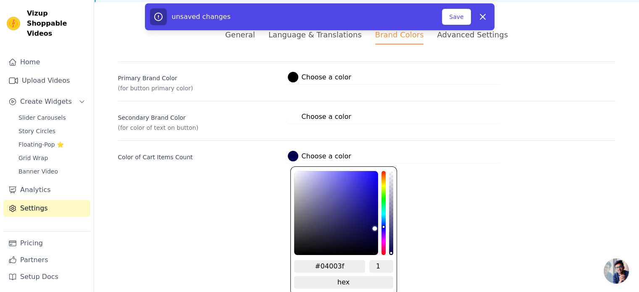
type input "#04003c"
type input "#04003a"
type input "#040039"
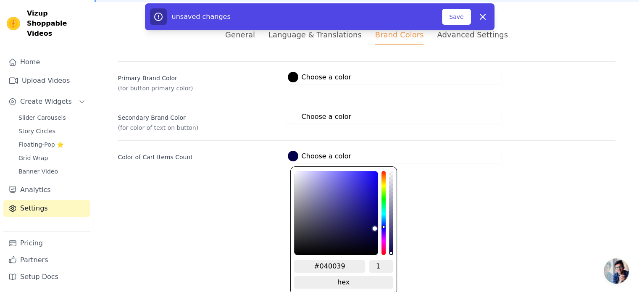
type input "#040037"
type input "#040036"
type input "#040035"
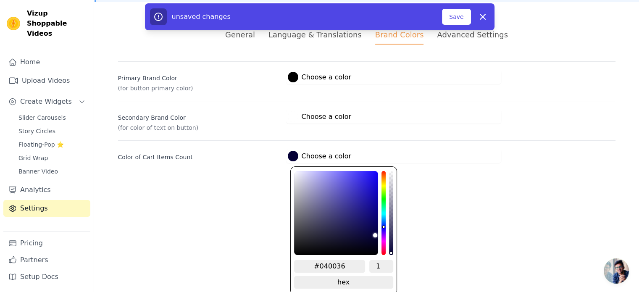
type input "#040035"
type input "#030032"
type input "#030030"
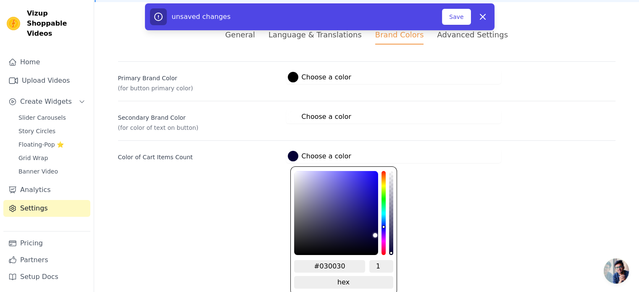
type input "#03002e"
type input "#03002d"
type input "#03002c"
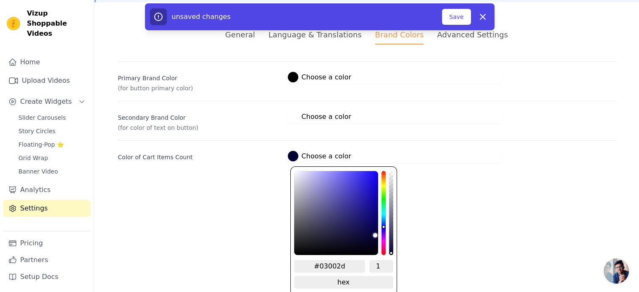
type input "#03002c"
type input "#03002b"
type input "#030028"
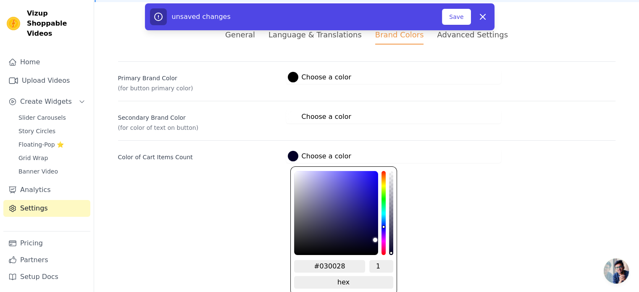
type input "#030027"
type input "#020024"
type input "#020022"
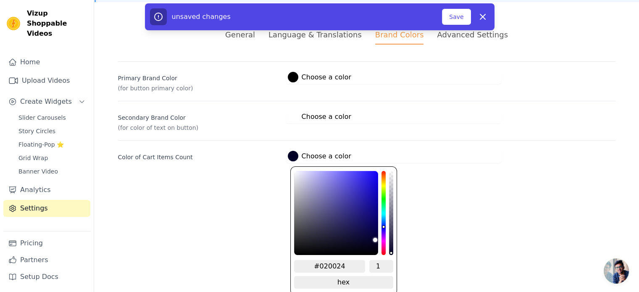
type input "#020022"
type input "#02001e"
type input "#02001d"
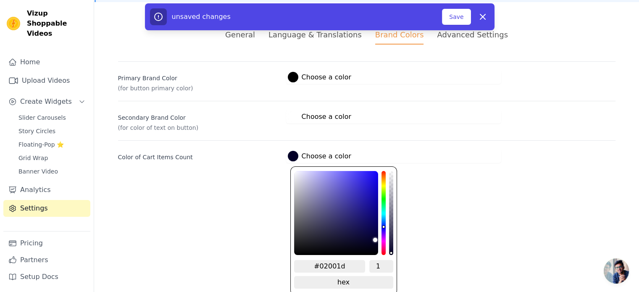
type input "#020017"
type input "#010016"
type input "#010011"
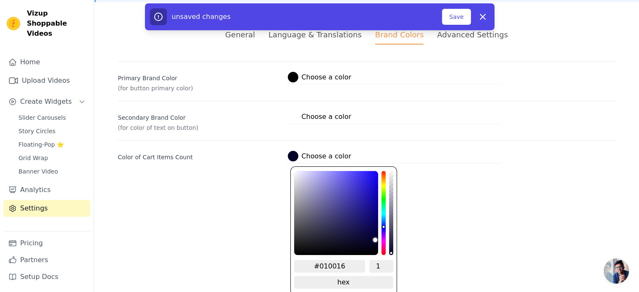
type input "#010011"
type input "#01000f"
type input "#01000d"
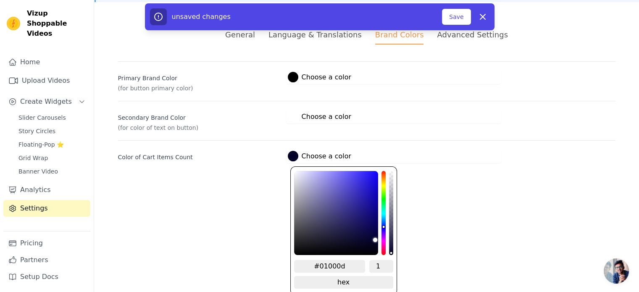
type input "#01000c"
type input "#010009"
type input "#000007"
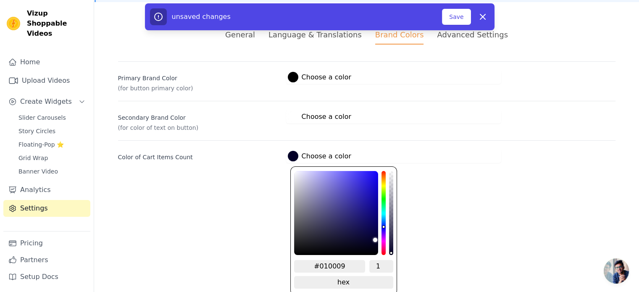
type input "#000007"
type input "#000006"
type input "#000004"
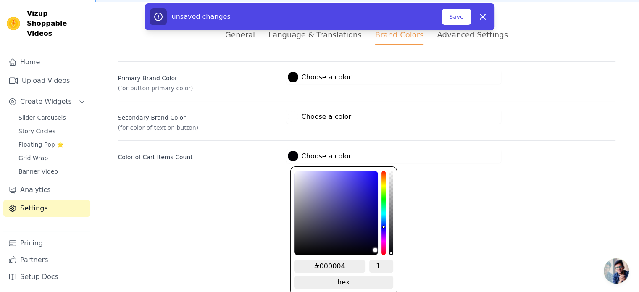
type input "#000003"
type input "#000002"
drag, startPoint x: 362, startPoint y: 212, endPoint x: 380, endPoint y: 252, distance: 44.4
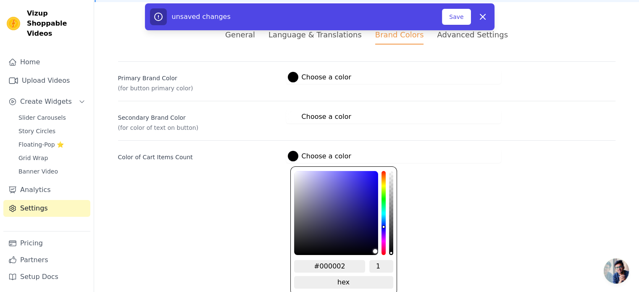
click at [380, 252] on div "#000002 1 hex change to rgb" at bounding box center [343, 230] width 107 height 129
type input "#020000"
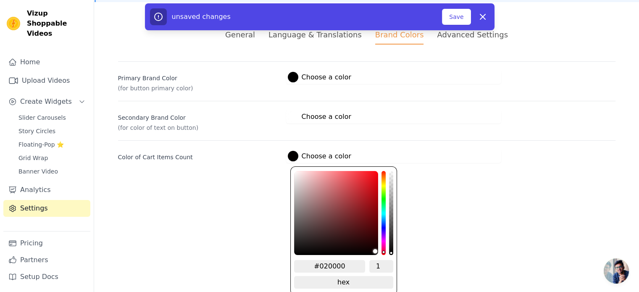
click at [381, 252] on div "hue channel" at bounding box center [383, 213] width 4 height 84
type input "#000002"
click at [381, 226] on div "hue channel" at bounding box center [383, 213] width 4 height 84
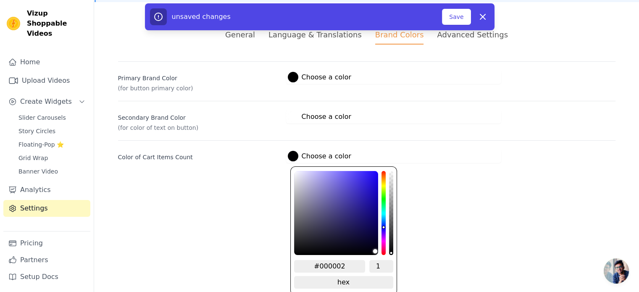
type input "#0c054d"
click at [371, 228] on div "color picker" at bounding box center [336, 213] width 84 height 84
type input "#070235"
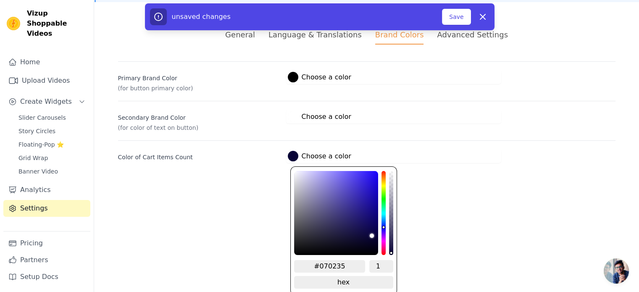
click at [373, 236] on div "color picker" at bounding box center [336, 213] width 84 height 84
type input "#100761"
click at [370, 221] on div "color picker" at bounding box center [336, 213] width 84 height 84
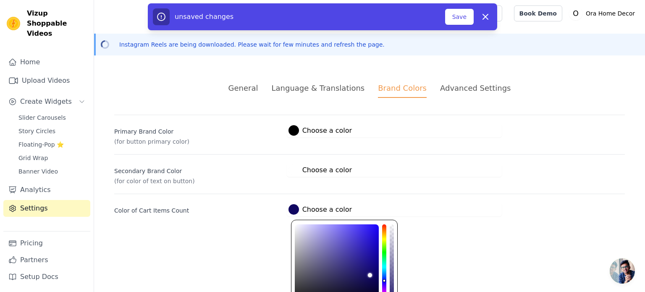
click at [436, 199] on html "Vizup Shoppable Videos Home Upload Videos Create Widgets Slider Carousels Story…" at bounding box center [322, 118] width 645 height 236
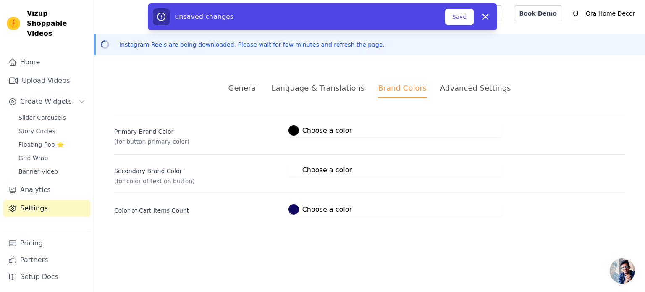
click at [293, 133] on div at bounding box center [293, 130] width 10 height 10
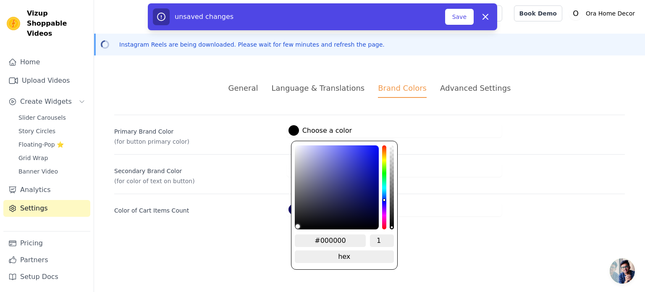
click at [383, 199] on div "hue channel" at bounding box center [384, 187] width 4 height 84
type input "#050869"
click at [374, 193] on div "color picker" at bounding box center [337, 187] width 84 height 84
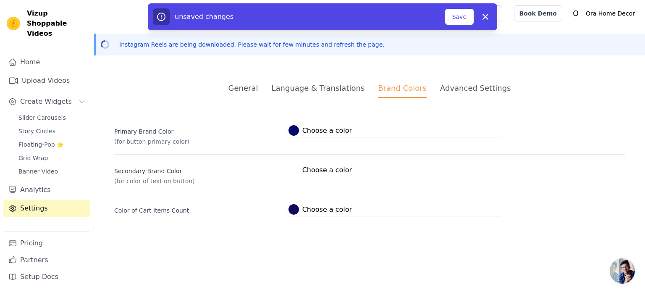
click at [458, 236] on html "Vizup Shoppable Videos Home Upload Videos Create Widgets Slider Carousels Story…" at bounding box center [322, 118] width 645 height 236
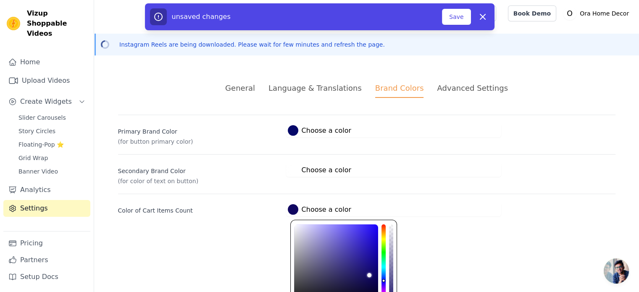
click at [296, 209] on div at bounding box center [293, 209] width 10 height 10
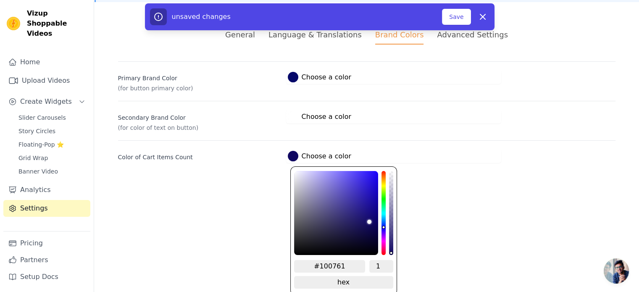
type input "#2f2d45"
type input "#2e2c43"
type input "#272632"
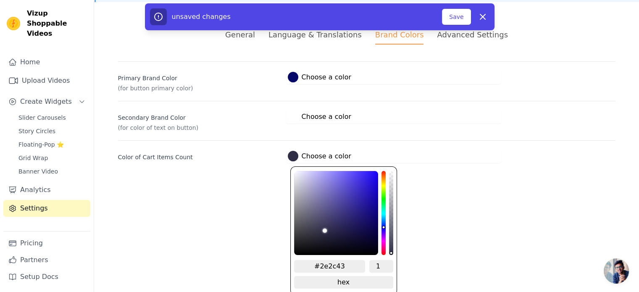
type input "#272632"
type input "#17171a"
type input "#090909"
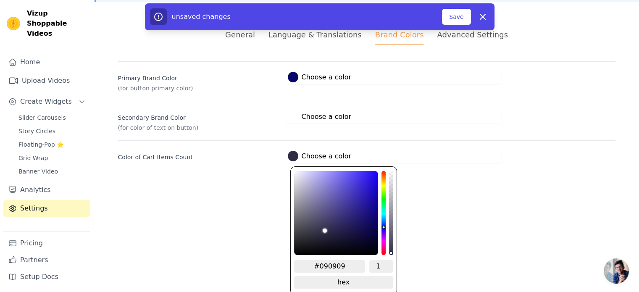
type input "#000000"
drag, startPoint x: 322, startPoint y: 230, endPoint x: 277, endPoint y: 263, distance: 55.9
click at [277, 183] on html "Vizup Shoppable Videos Home Upload Videos Create Widgets Slider Carousels Story…" at bounding box center [319, 65] width 639 height 236
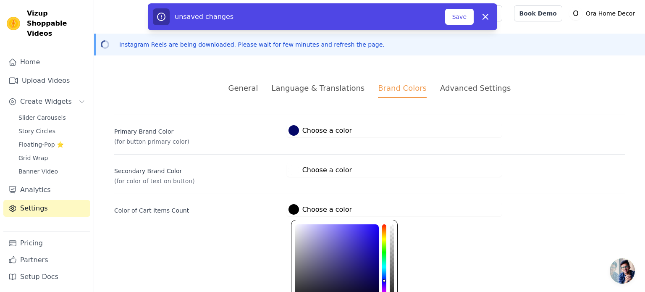
click at [251, 215] on html "Vizup Shoppable Videos Home Upload Videos Create Widgets Slider Carousels Story…" at bounding box center [322, 118] width 645 height 236
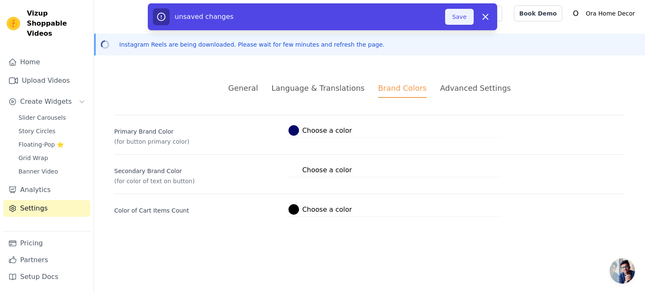
click at [463, 18] on button "Save" at bounding box center [459, 17] width 29 height 16
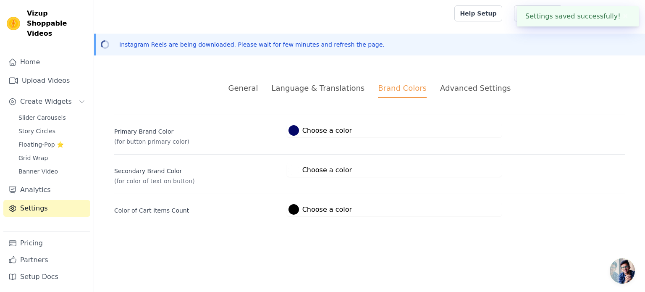
click at [459, 85] on div "Advanced Settings" at bounding box center [475, 87] width 71 height 11
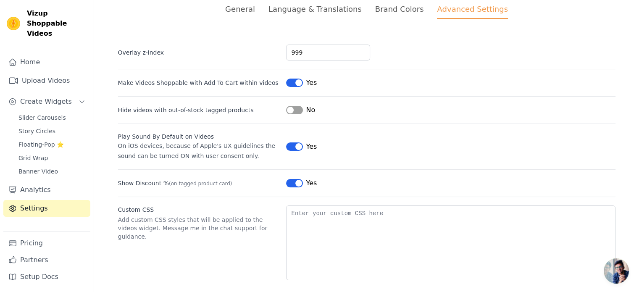
scroll to position [79, 0]
click at [35, 242] on link "Pricing" at bounding box center [46, 243] width 87 height 17
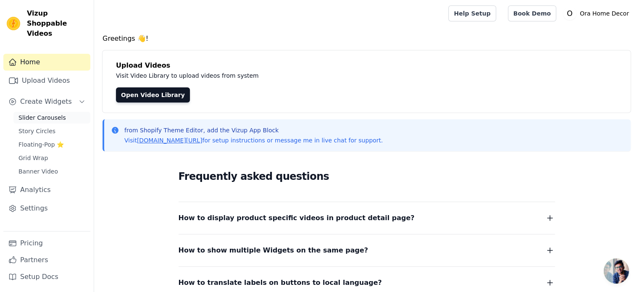
click at [51, 113] on span "Slider Carousels" at bounding box center [41, 117] width 47 height 8
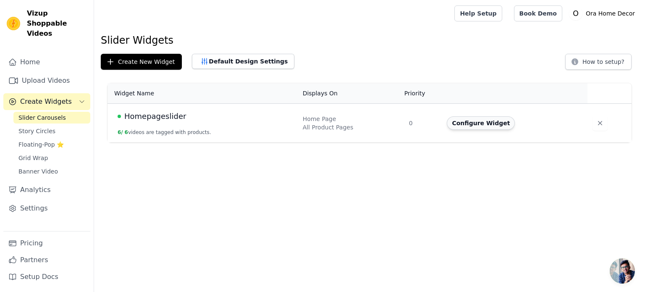
click at [467, 126] on button "Configure Widget" at bounding box center [481, 122] width 68 height 13
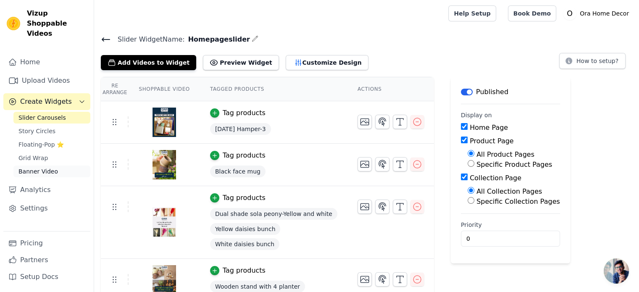
click at [51, 167] on span "Banner Video" at bounding box center [37, 171] width 39 height 8
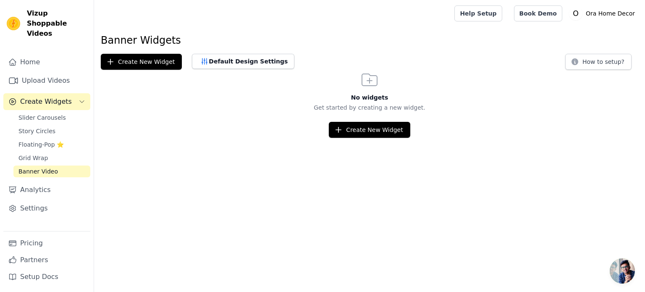
click at [343, 119] on div "No widgets Get started by creating a new widget. Create New Widget" at bounding box center [369, 104] width 551 height 68
click at [348, 129] on button "Create New Widget" at bounding box center [369, 130] width 81 height 16
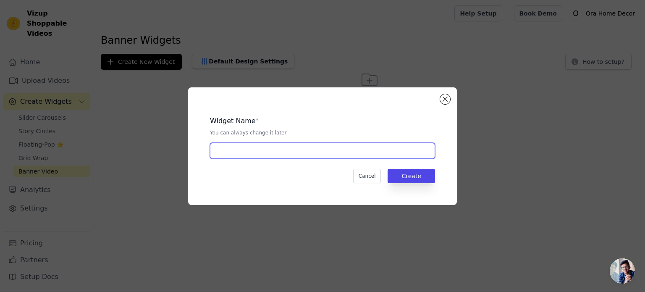
click at [312, 147] on input "text" at bounding box center [322, 151] width 225 height 16
type input "banner video homepage"
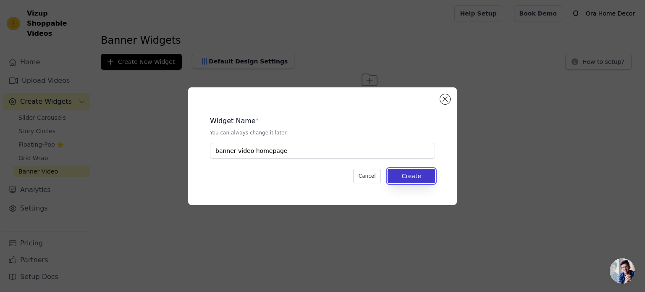
click at [409, 175] on button "Create" at bounding box center [410, 176] width 47 height 14
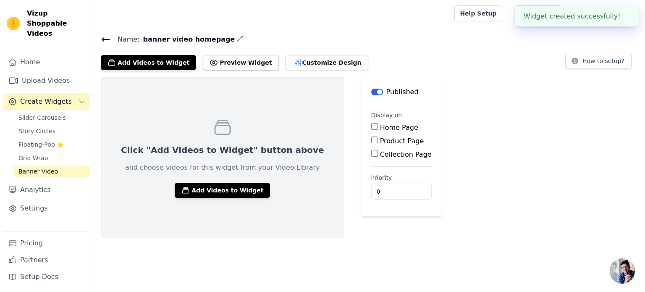
click at [371, 124] on input "Home Page" at bounding box center [374, 126] width 7 height 7
checkbox input "true"
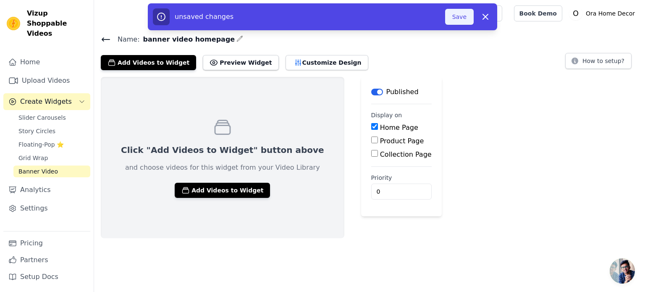
click at [453, 17] on button "Save" at bounding box center [459, 17] width 29 height 16
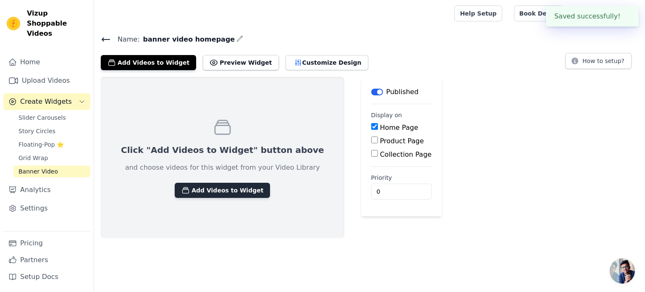
click at [213, 188] on button "Add Videos to Widget" at bounding box center [222, 190] width 95 height 15
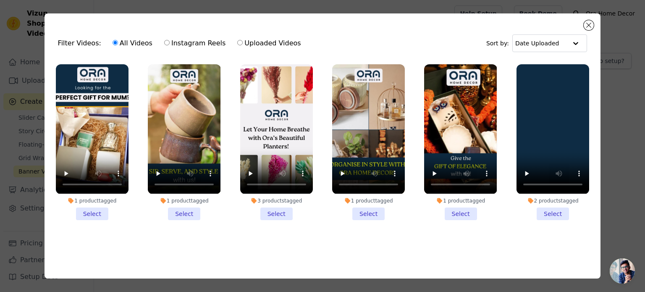
click at [237, 45] on input "Uploaded Videos" at bounding box center [239, 42] width 5 height 5
radio input "true"
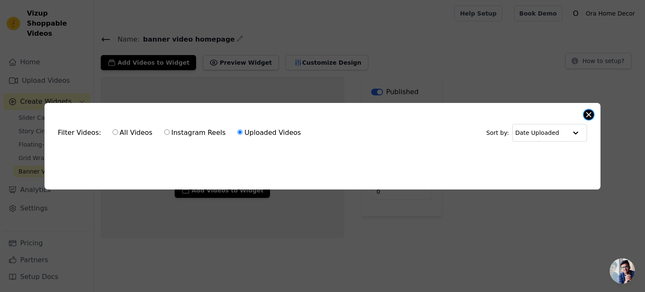
click at [586, 111] on button "Close modal" at bounding box center [589, 115] width 10 height 10
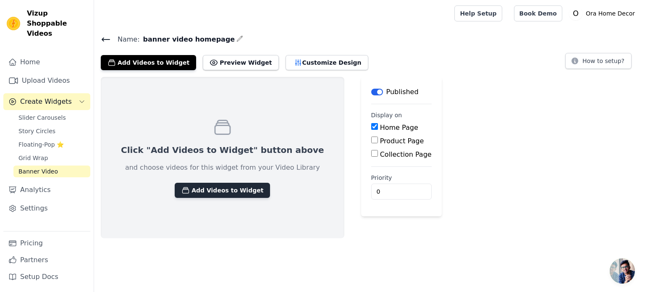
click at [207, 184] on button "Add Videos to Widget" at bounding box center [222, 190] width 95 height 15
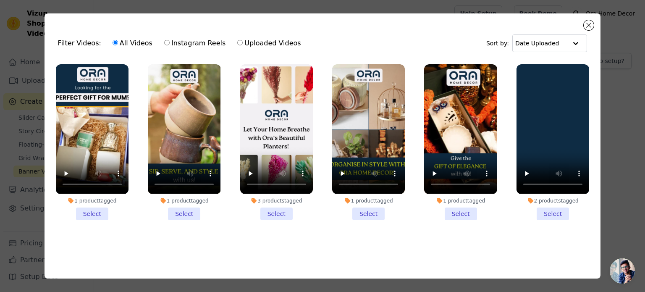
click at [237, 42] on input "Uploaded Videos" at bounding box center [239, 42] width 5 height 5
radio input "true"
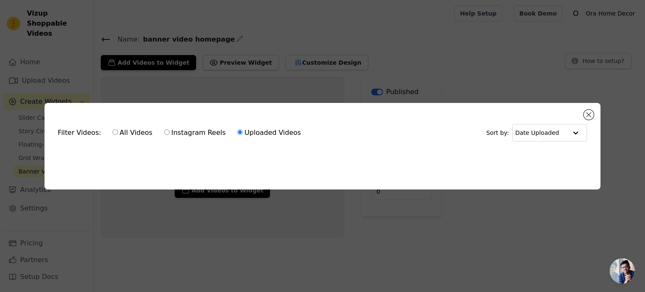
click at [312, 180] on div "Filter Videos: All Videos Instagram Reels Uploaded Videos Sort by: Date Uploade…" at bounding box center [323, 146] width 556 height 86
click at [588, 112] on button "Close modal" at bounding box center [589, 115] width 10 height 10
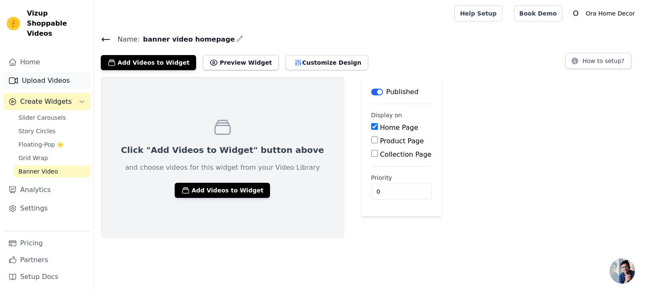
click at [47, 72] on link "Upload Videos" at bounding box center [46, 80] width 87 height 17
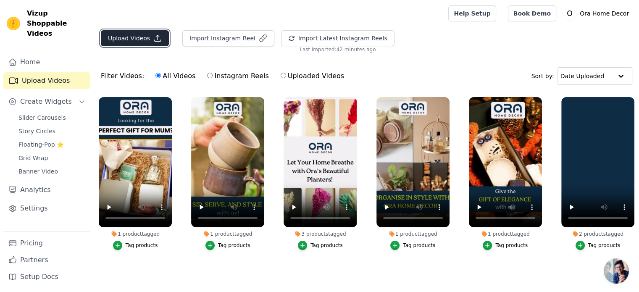
click at [153, 40] on icon "button" at bounding box center [157, 38] width 8 height 8
